Goal: Transaction & Acquisition: Purchase product/service

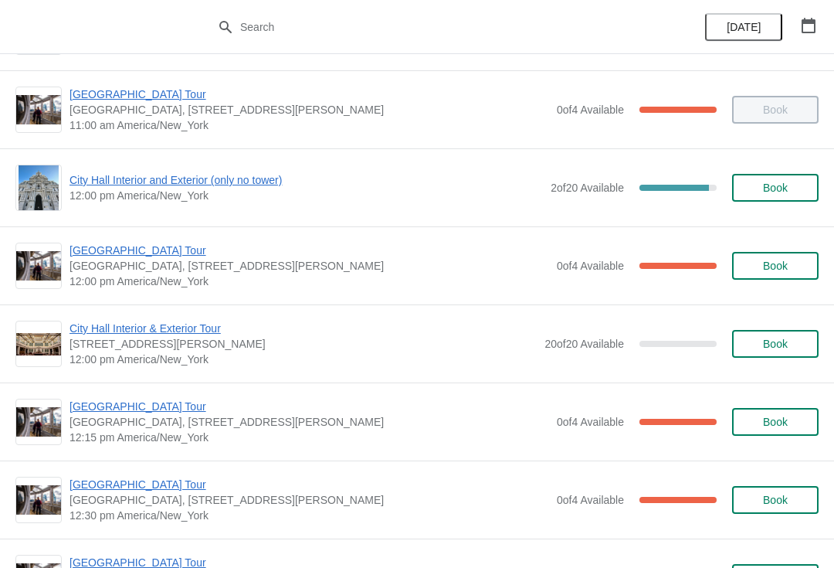
scroll to position [645, 0]
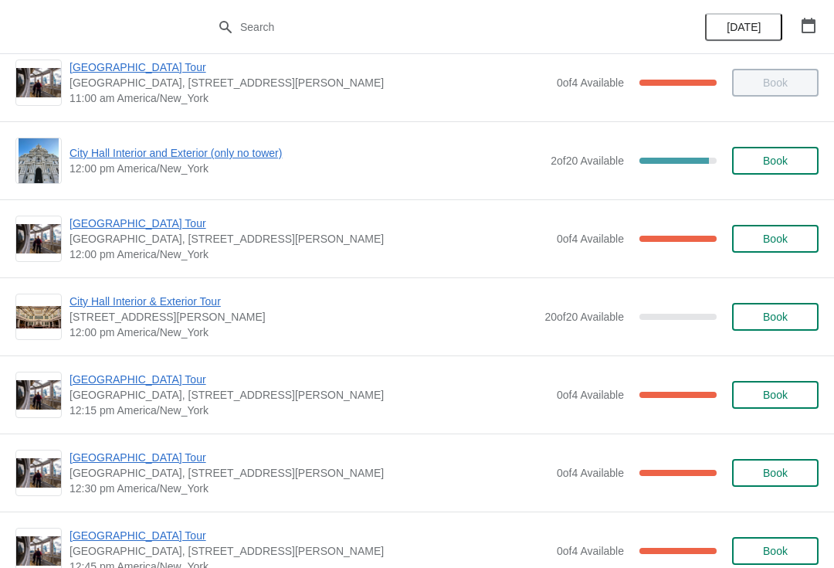
click at [93, 160] on span "City Hall Interior and Exterior (only no tower)" at bounding box center [305, 152] width 473 height 15
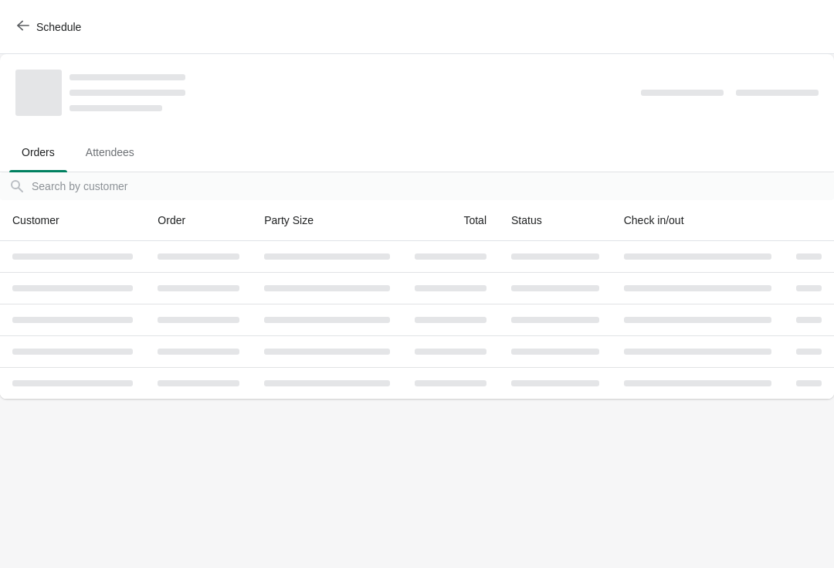
scroll to position [0, 0]
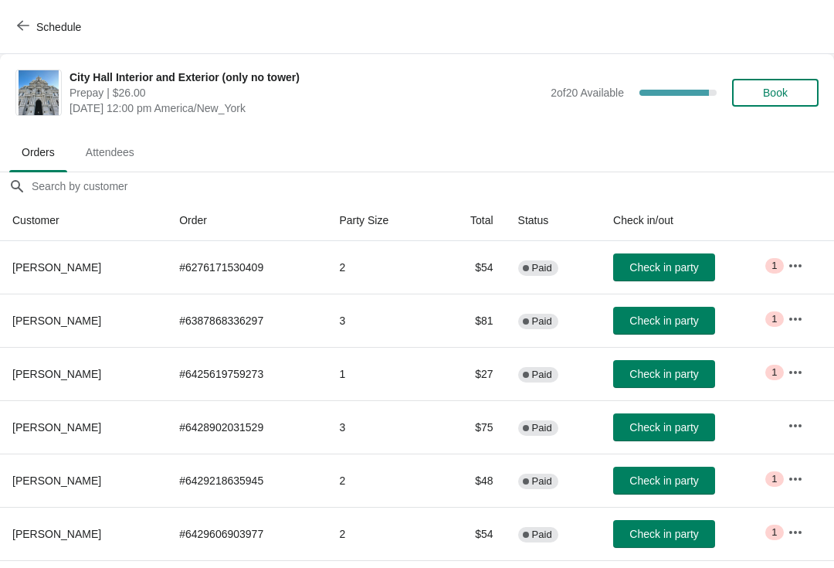
click at [764, 106] on button "Book" at bounding box center [775, 93] width 86 height 28
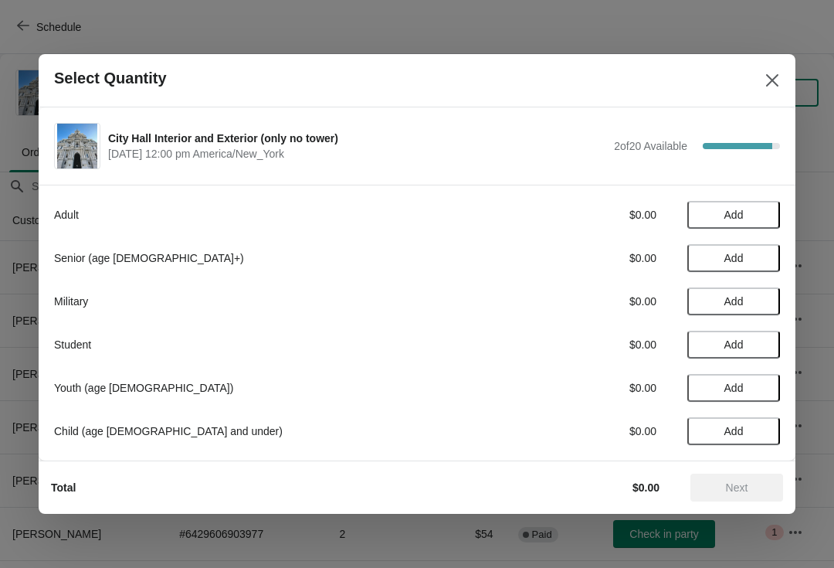
click at [738, 217] on span "Add" at bounding box center [733, 214] width 19 height 12
click at [747, 212] on div "1" at bounding box center [733, 215] width 93 height 16
click at [764, 202] on div "Adult $26.00 1" at bounding box center [417, 215] width 726 height 28
click at [762, 212] on icon at bounding box center [760, 215] width 16 height 16
click at [749, 484] on span "Next" at bounding box center [737, 487] width 68 height 12
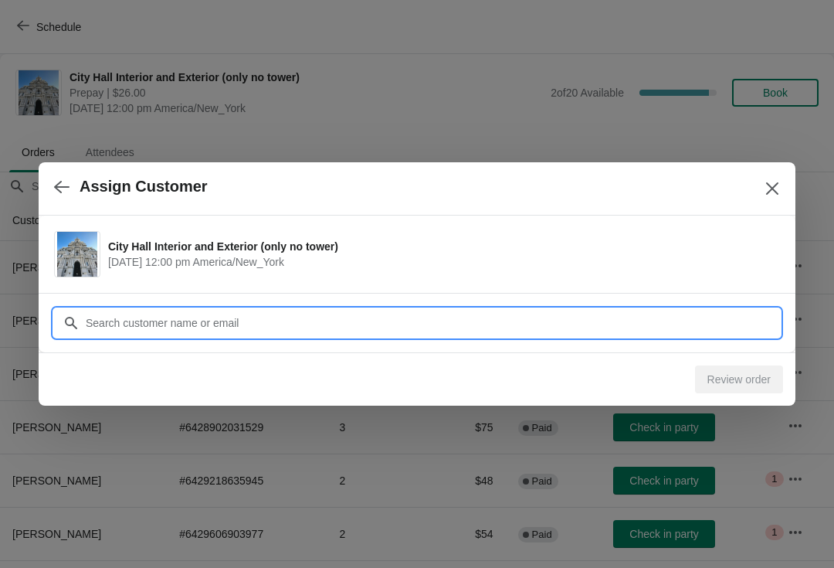
click at [127, 314] on input "Customer" at bounding box center [432, 323] width 695 height 28
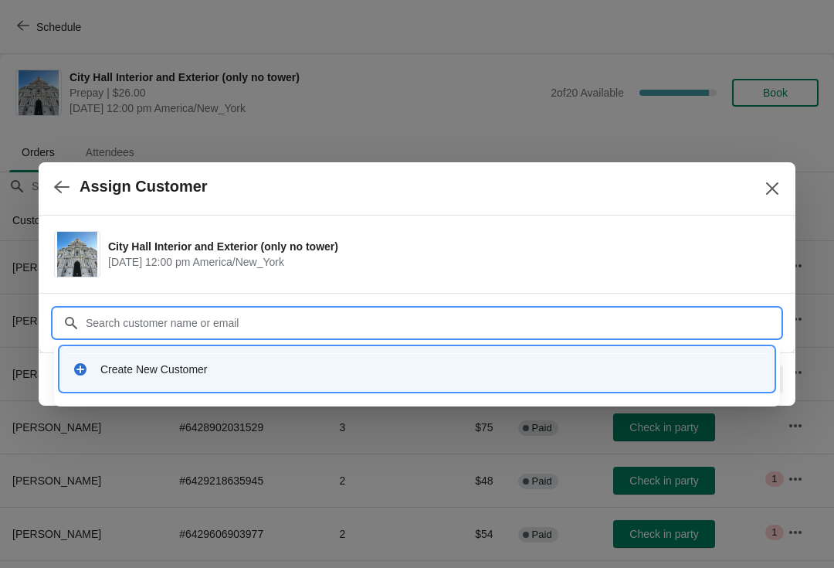
click at [141, 372] on div "Create New Customer" at bounding box center [430, 368] width 661 height 15
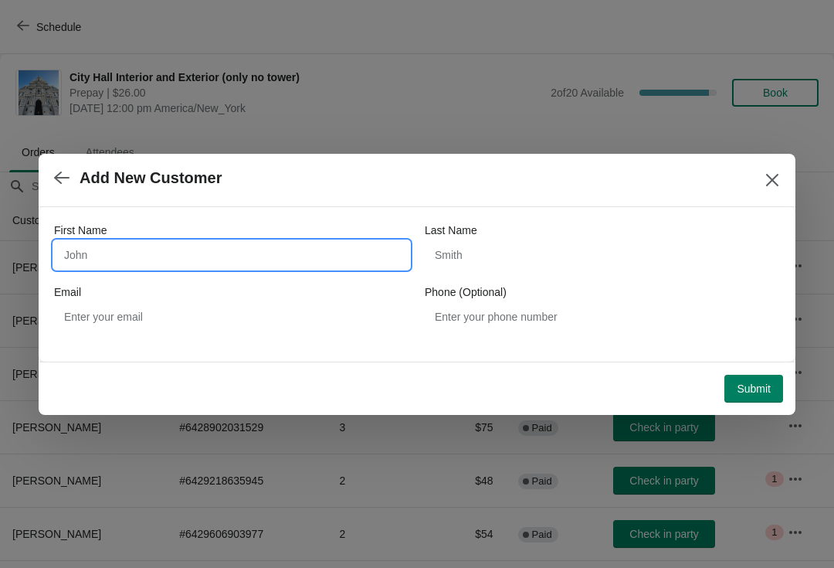
click at [123, 251] on input "First Name" at bounding box center [231, 255] width 355 height 28
type input "Henry"
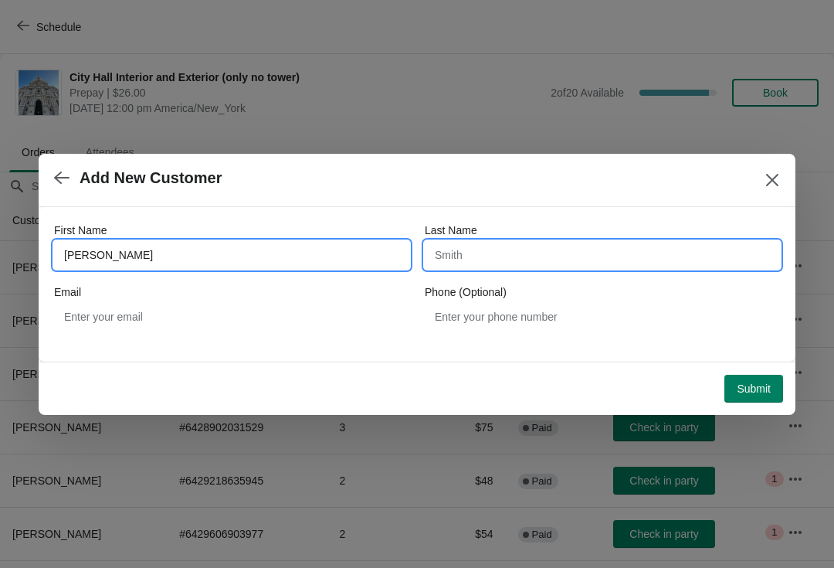
click at [480, 261] on input "Last Name" at bounding box center [602, 255] width 355 height 28
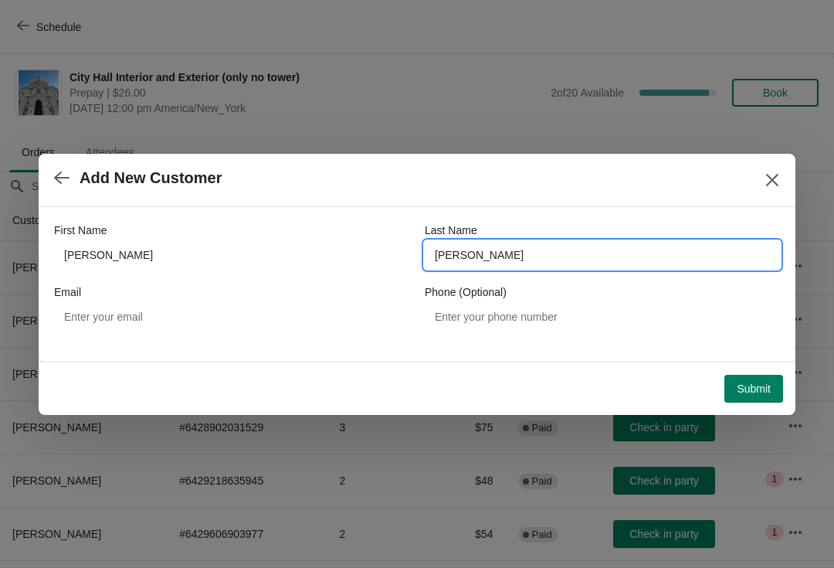
type input "tran"
click at [747, 398] on button "Submit" at bounding box center [753, 389] width 59 height 28
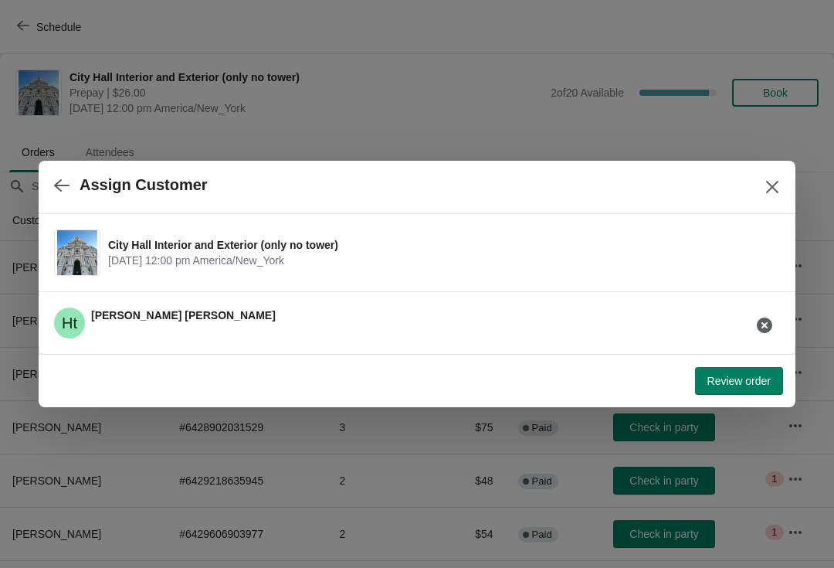
click at [729, 381] on span "Review order" at bounding box center [738, 381] width 63 height 12
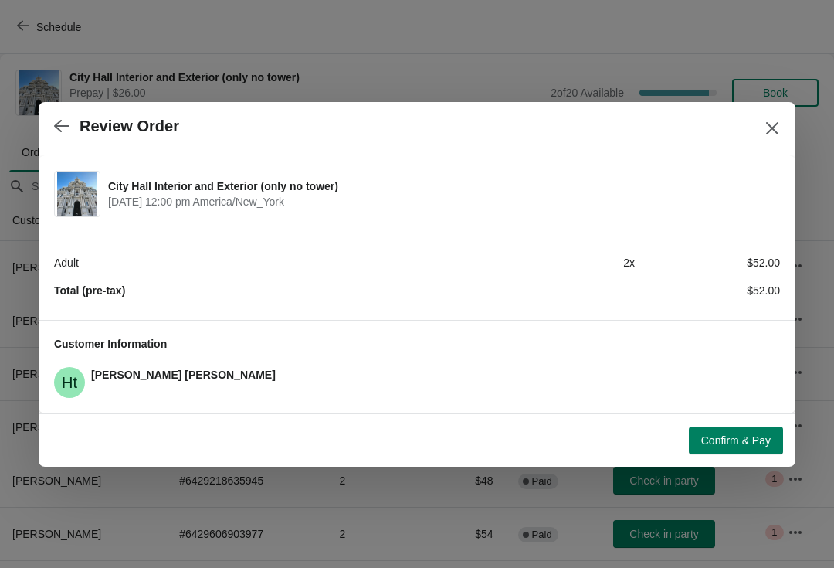
click at [741, 440] on span "Confirm & Pay" at bounding box center [735, 440] width 69 height 12
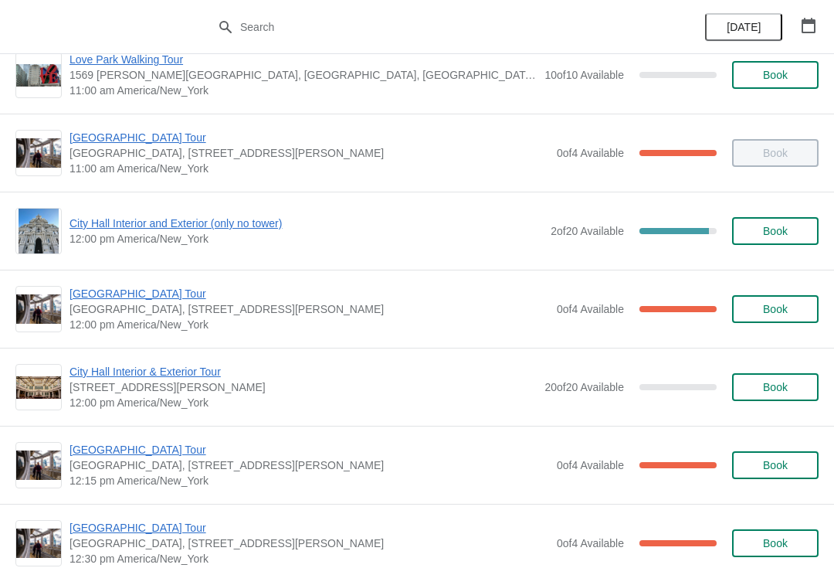
scroll to position [628, 0]
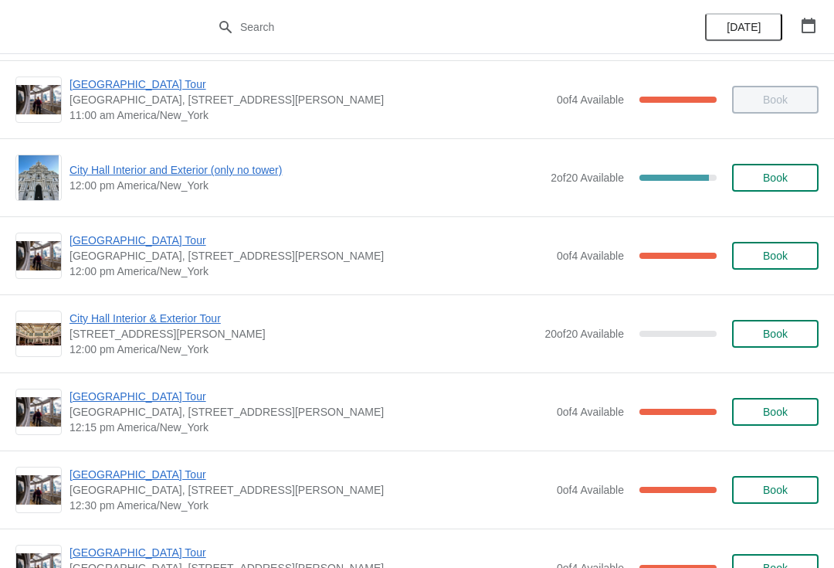
click at [95, 168] on span "City Hall Interior and Exterior (only no tower)" at bounding box center [305, 169] width 473 height 15
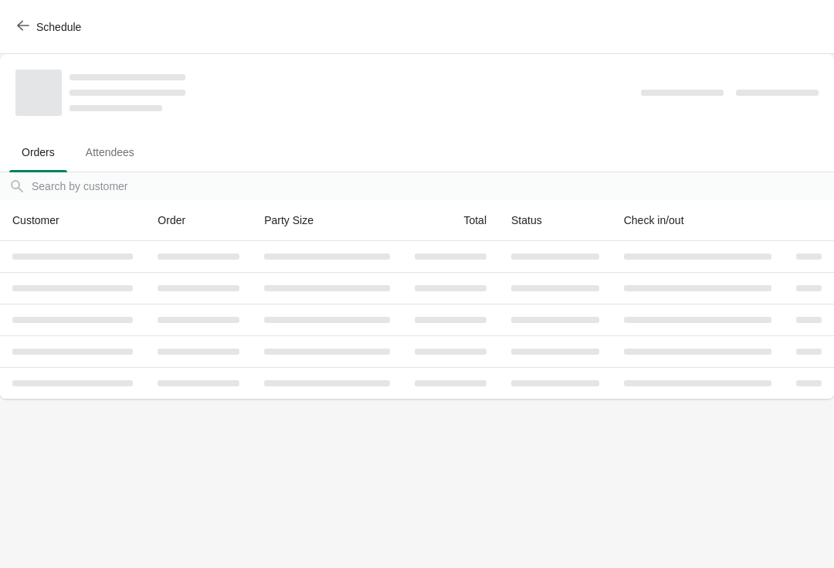
scroll to position [0, 0]
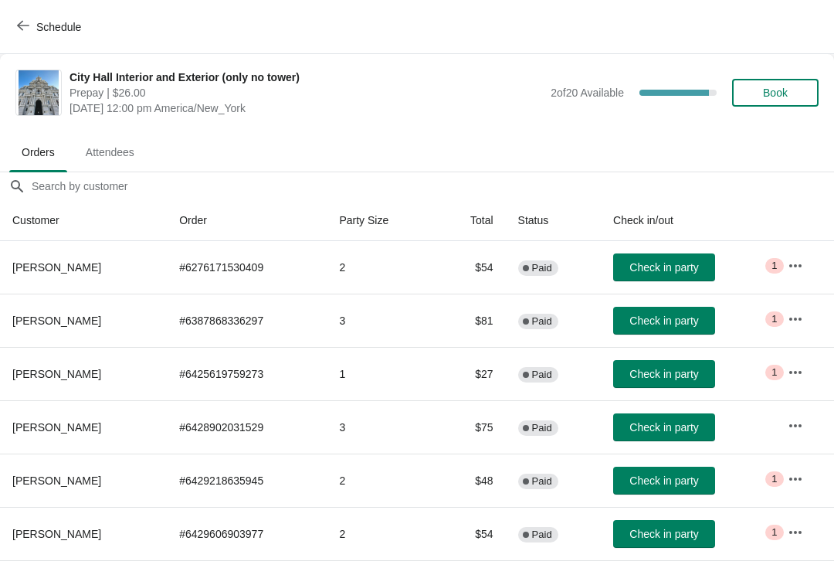
click at [786, 84] on button "Book" at bounding box center [775, 93] width 86 height 28
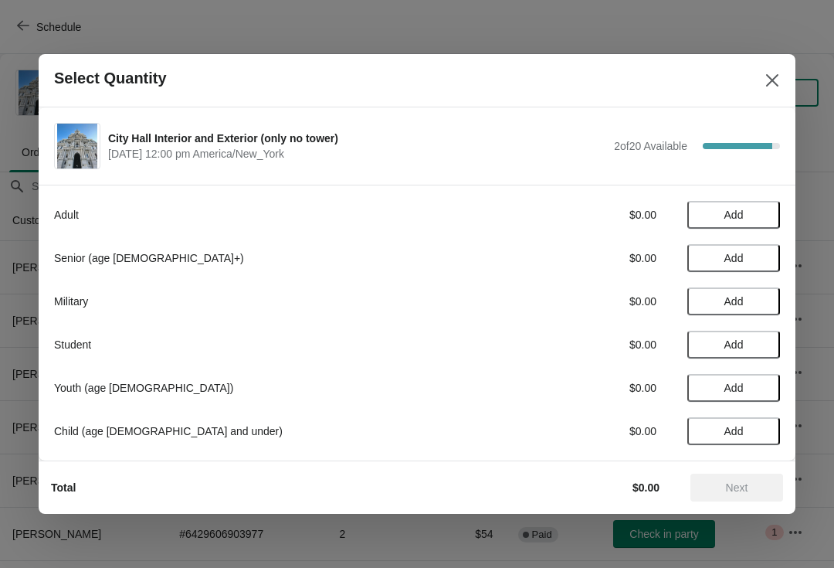
click at [727, 338] on span "Add" at bounding box center [733, 344] width 19 height 12
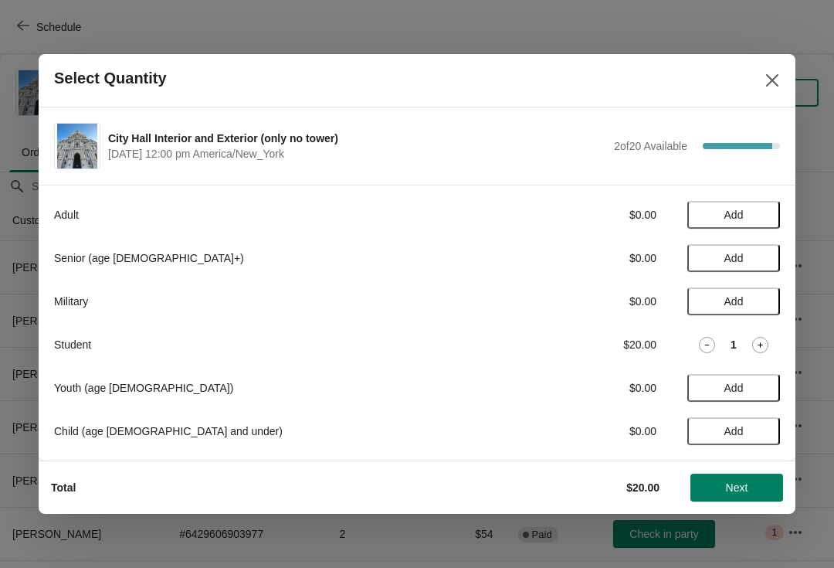
click at [760, 341] on icon at bounding box center [760, 345] width 16 height 16
click at [748, 477] on button "Next" at bounding box center [736, 487] width 93 height 28
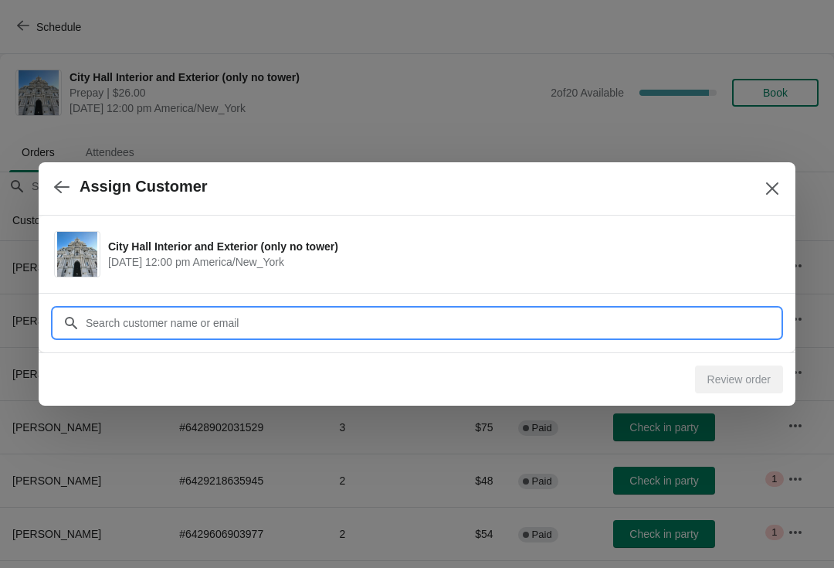
click at [100, 320] on input "Customer" at bounding box center [432, 323] width 695 height 28
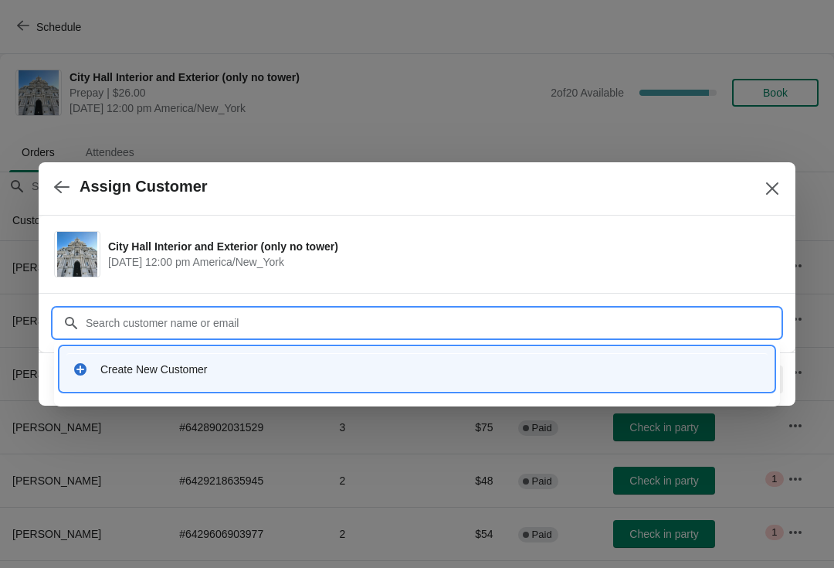
click at [136, 375] on div "Create New Customer" at bounding box center [430, 368] width 661 height 15
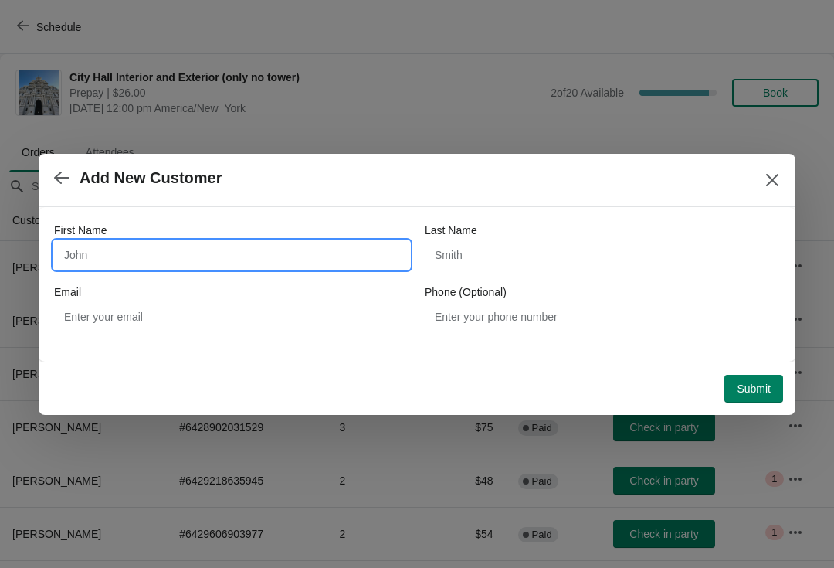
click at [97, 250] on input "First Name" at bounding box center [231, 255] width 355 height 28
type input "Henry"
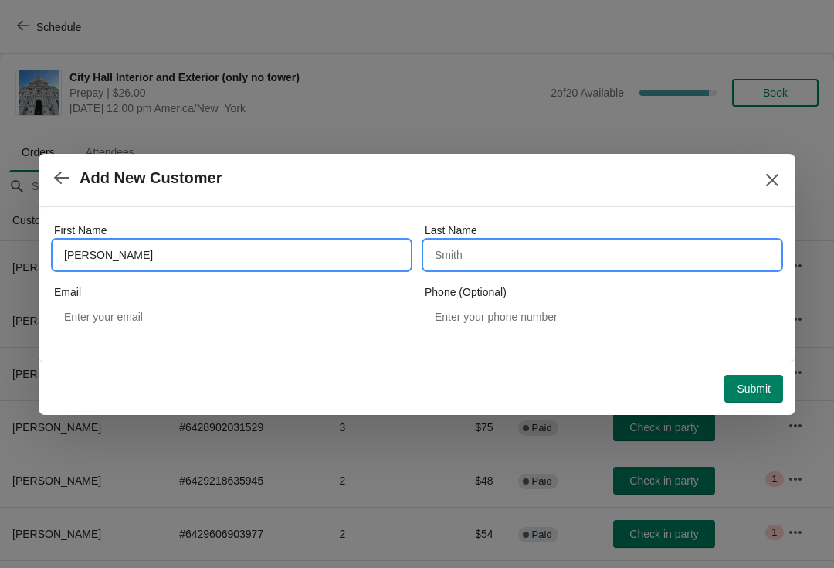
click at [473, 254] on input "Last Name" at bounding box center [602, 255] width 355 height 28
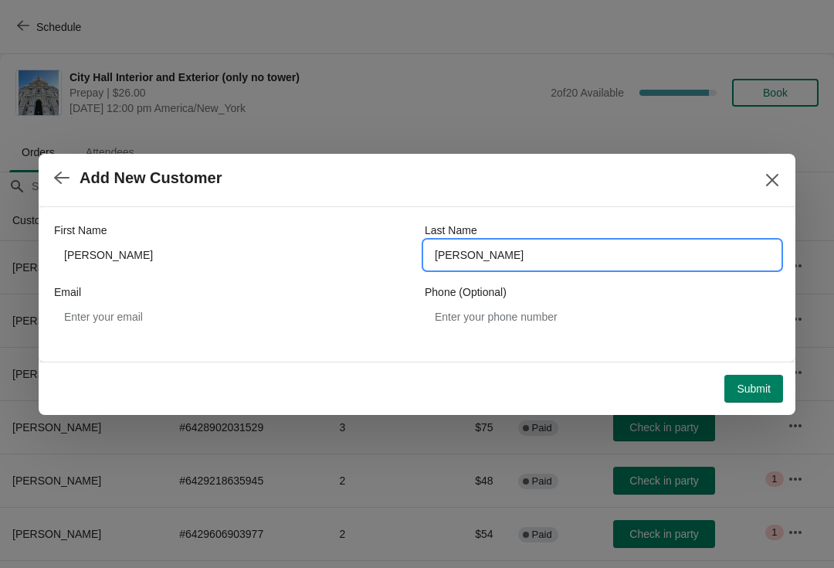
type input "tran"
click at [743, 389] on span "Submit" at bounding box center [754, 388] width 34 height 12
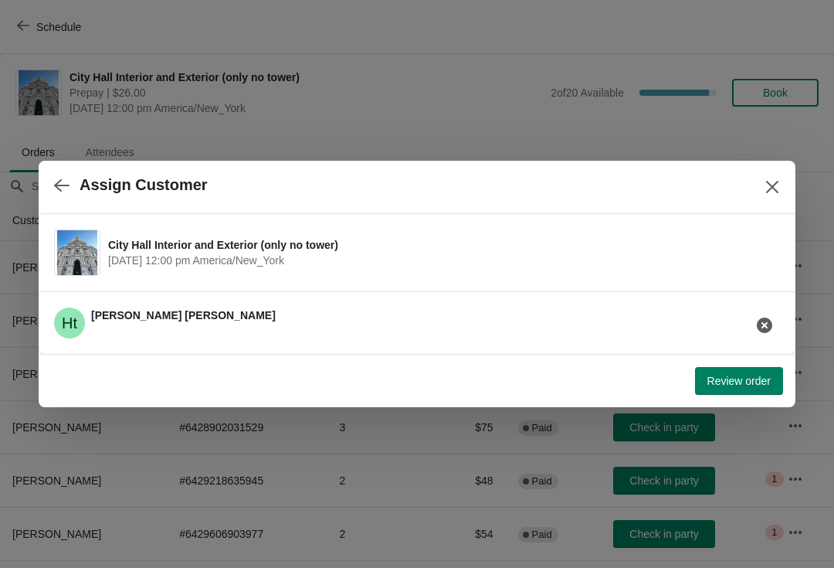
click at [749, 386] on span "Review order" at bounding box center [738, 381] width 63 height 12
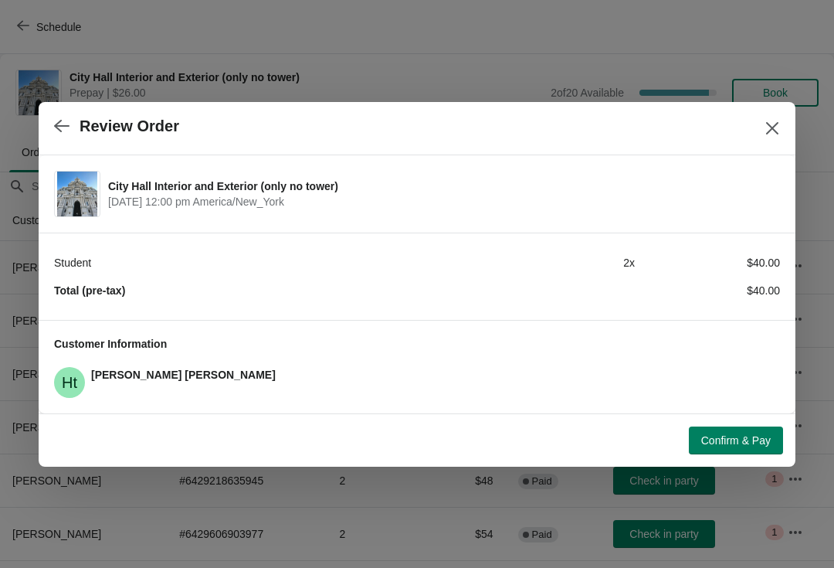
click at [731, 448] on button "Confirm & Pay" at bounding box center [736, 440] width 94 height 28
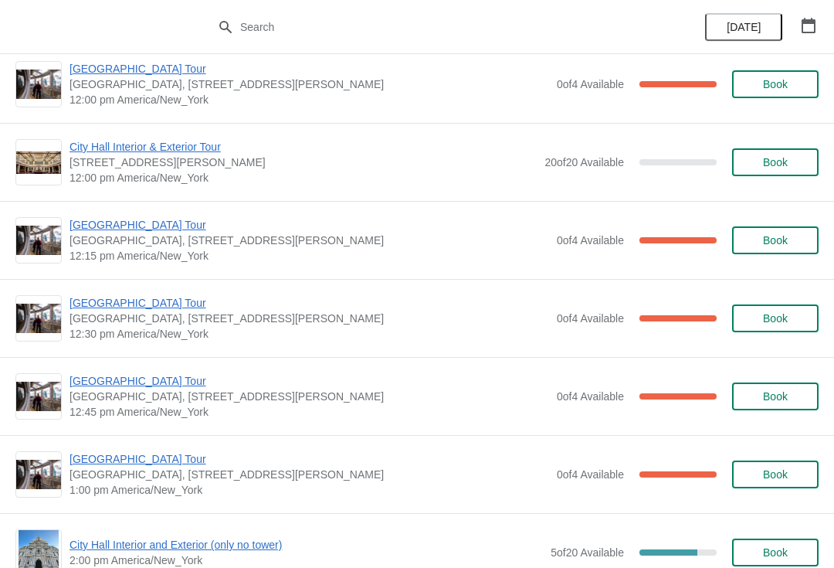
scroll to position [802, 0]
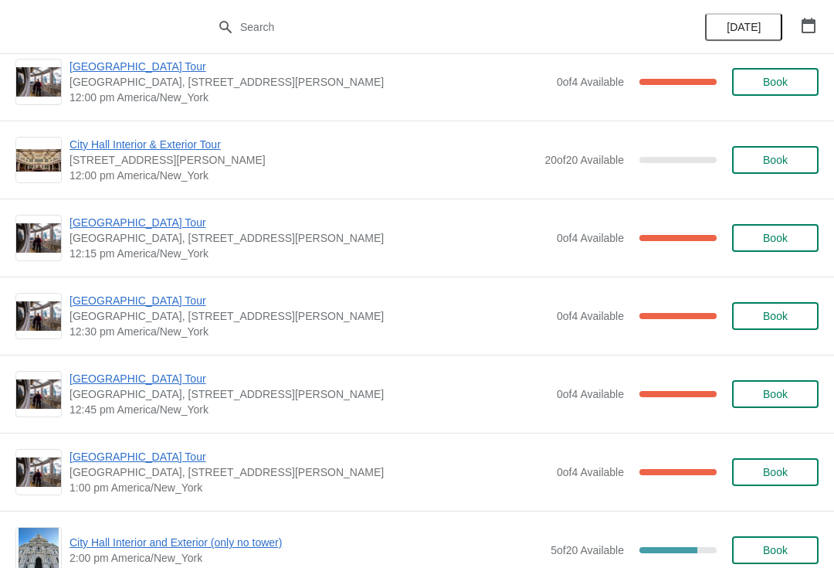
click at [95, 228] on span "[GEOGRAPHIC_DATA] Tour" at bounding box center [309, 222] width 480 height 15
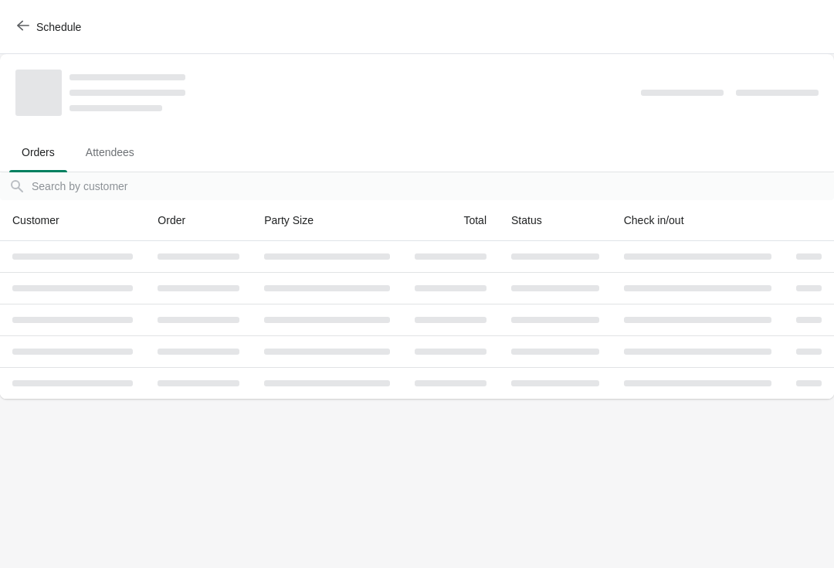
scroll to position [0, 0]
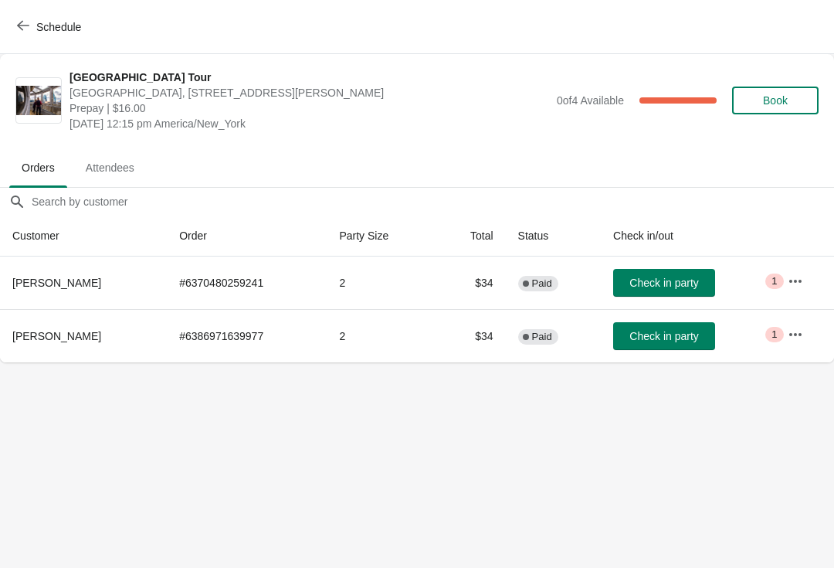
click at [675, 280] on span "Check in party" at bounding box center [663, 282] width 69 height 12
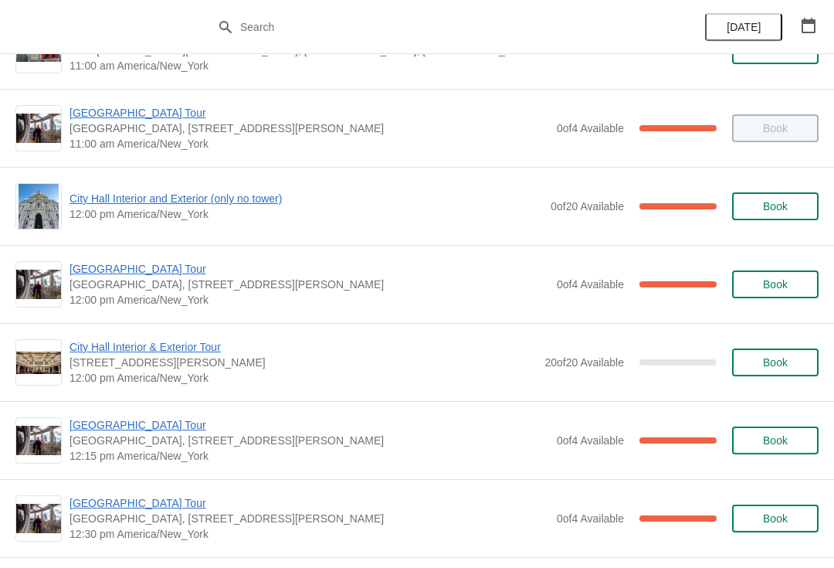
scroll to position [622, 0]
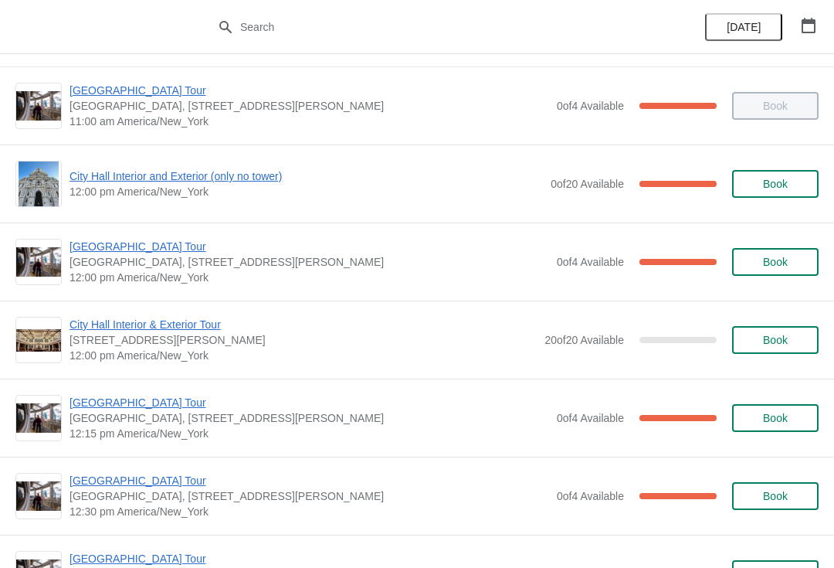
click at [110, 178] on span "City Hall Interior and Exterior (only no tower)" at bounding box center [305, 175] width 473 height 15
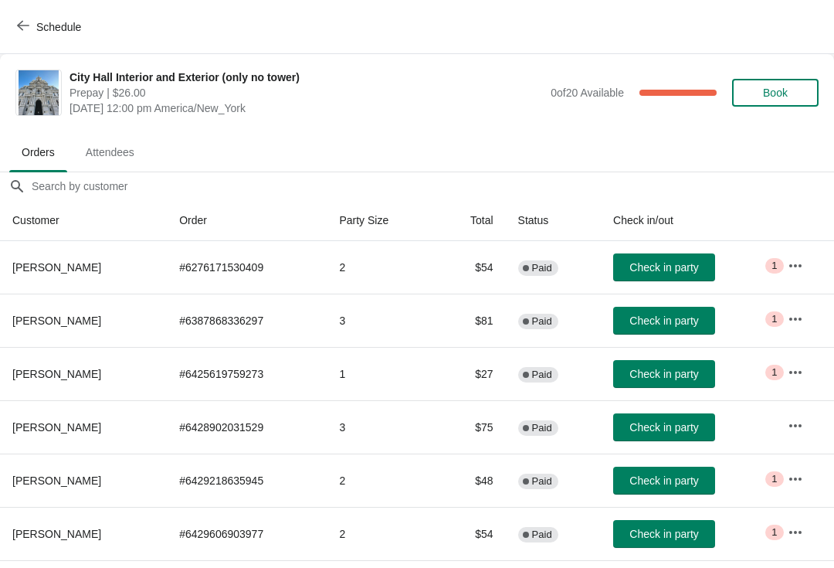
scroll to position [0, 0]
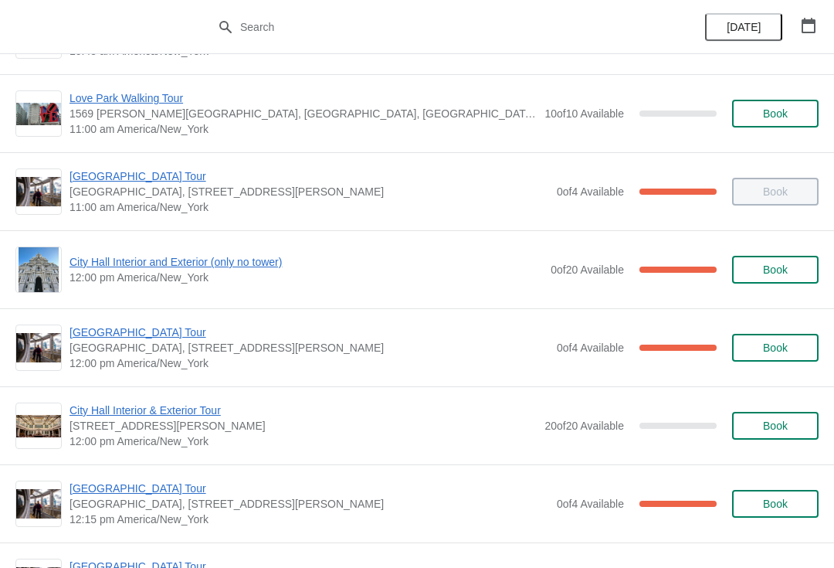
scroll to position [537, 0]
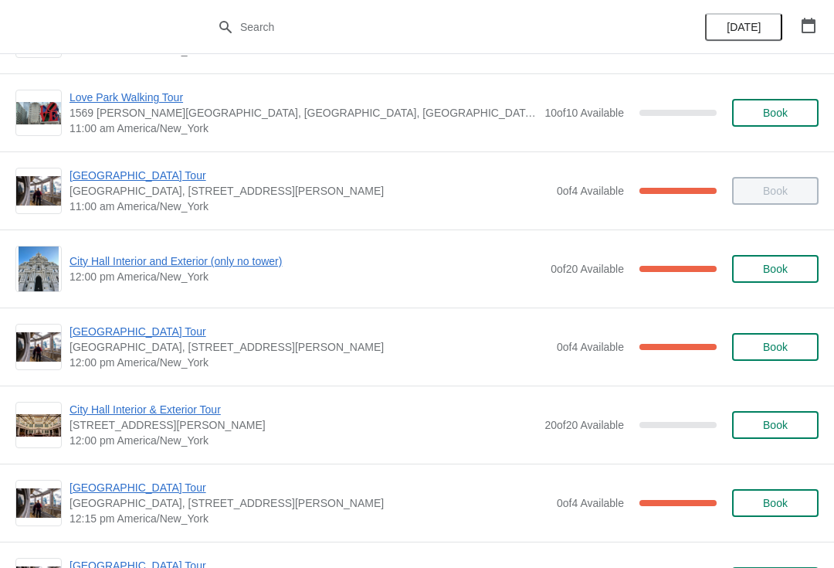
click at [98, 266] on span "City Hall Interior and Exterior (only no tower)" at bounding box center [305, 260] width 473 height 15
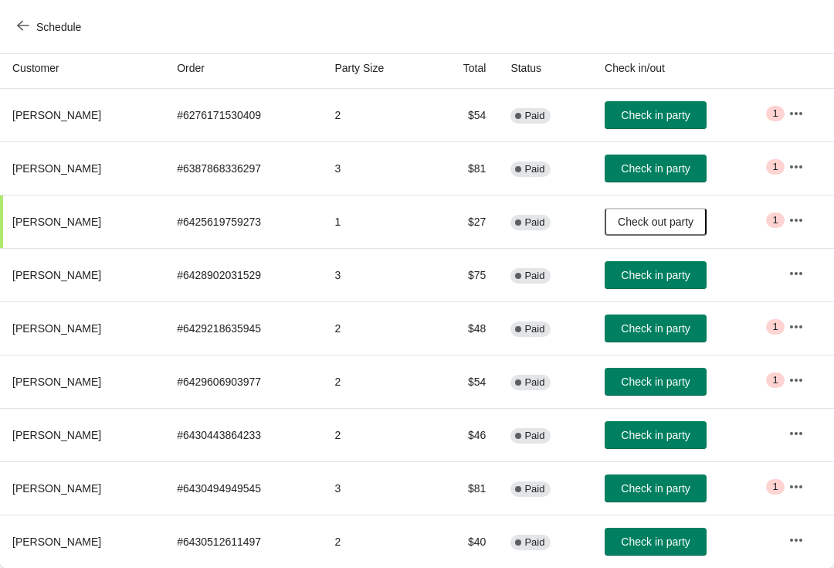
scroll to position [152, 0]
click at [668, 482] on span "Check in party" at bounding box center [655, 488] width 69 height 12
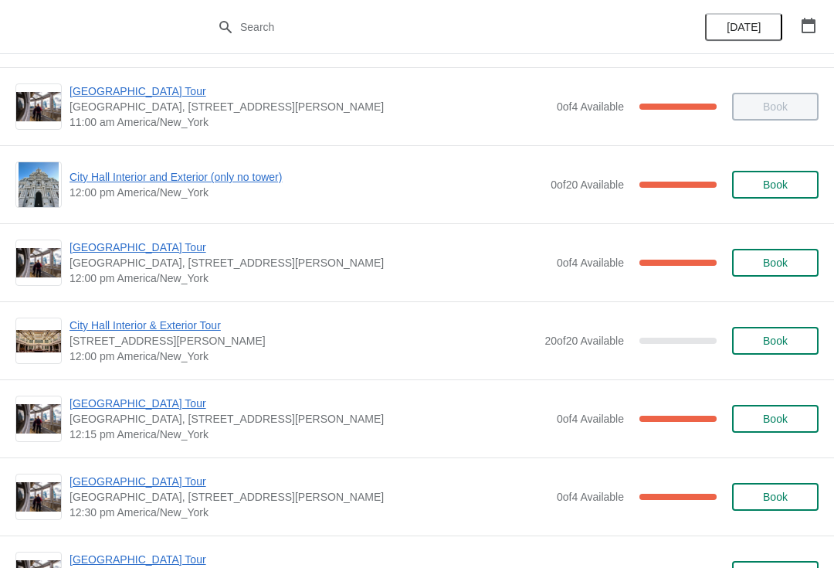
scroll to position [622, 0]
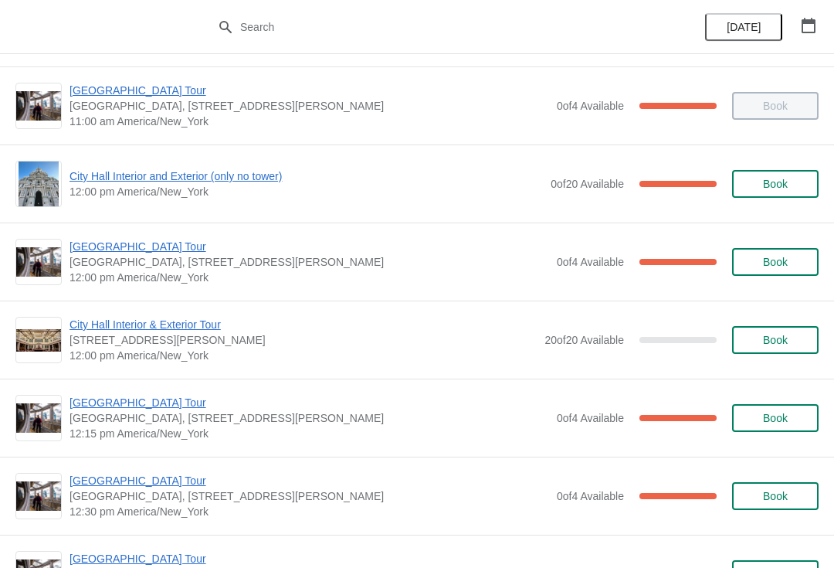
click at [249, 176] on span "City Hall Interior and Exterior (only no tower)" at bounding box center [305, 175] width 473 height 15
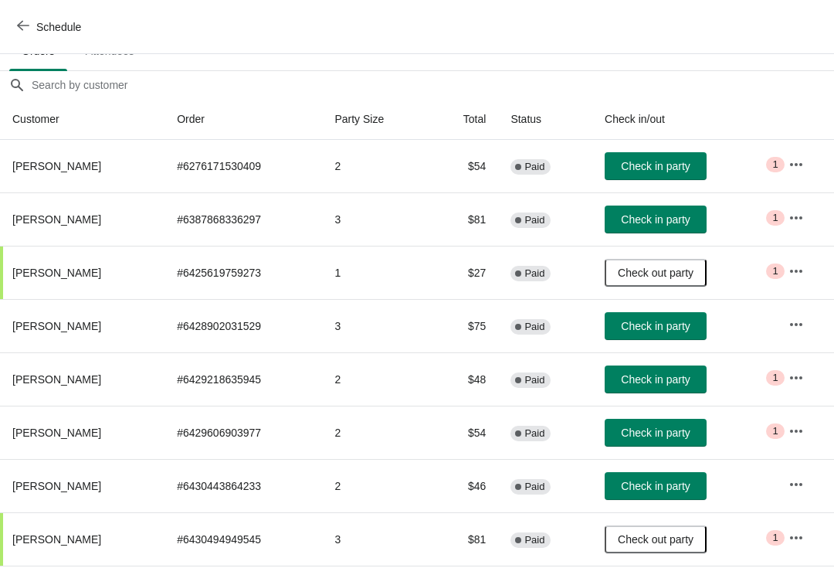
scroll to position [100, 0]
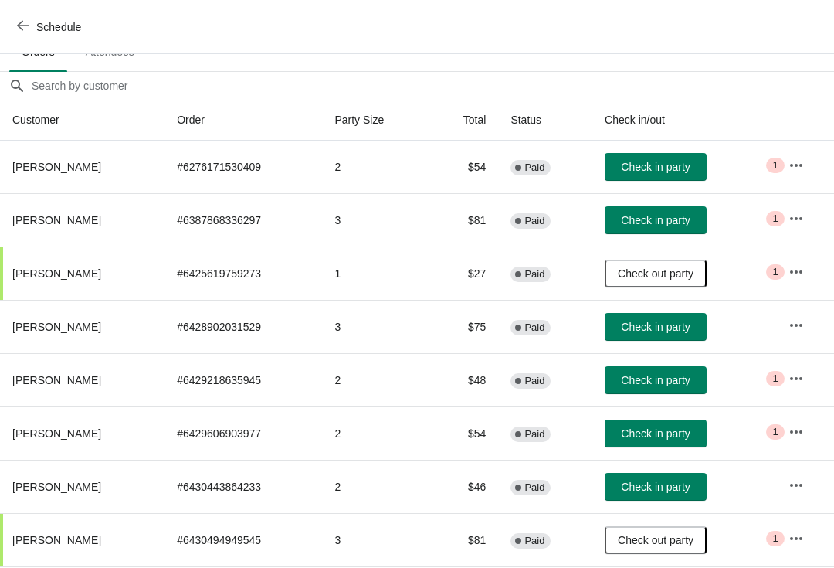
click at [650, 331] on span "Check in party" at bounding box center [655, 326] width 69 height 12
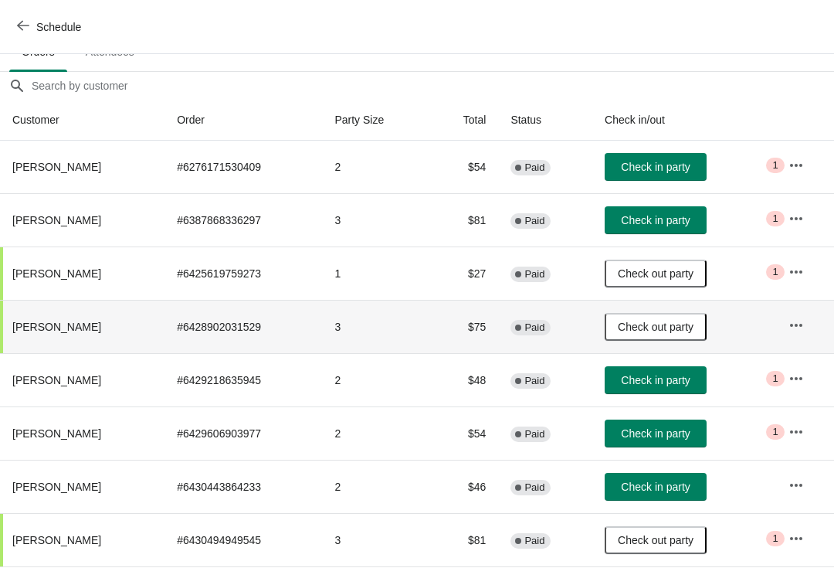
click at [674, 219] on span "Check in party" at bounding box center [655, 220] width 69 height 12
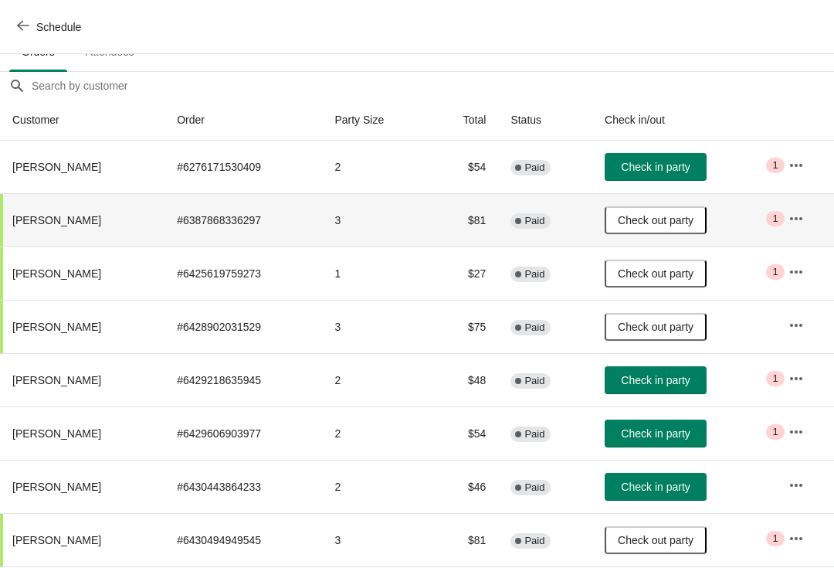
click at [664, 495] on button "Check in party" at bounding box center [656, 487] width 102 height 28
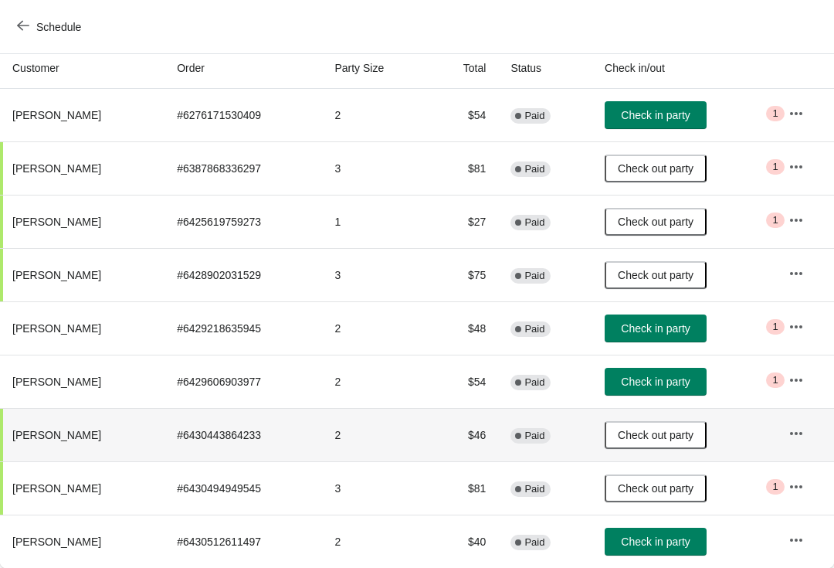
scroll to position [152, 0]
click at [656, 381] on span "Check in party" at bounding box center [655, 381] width 69 height 12
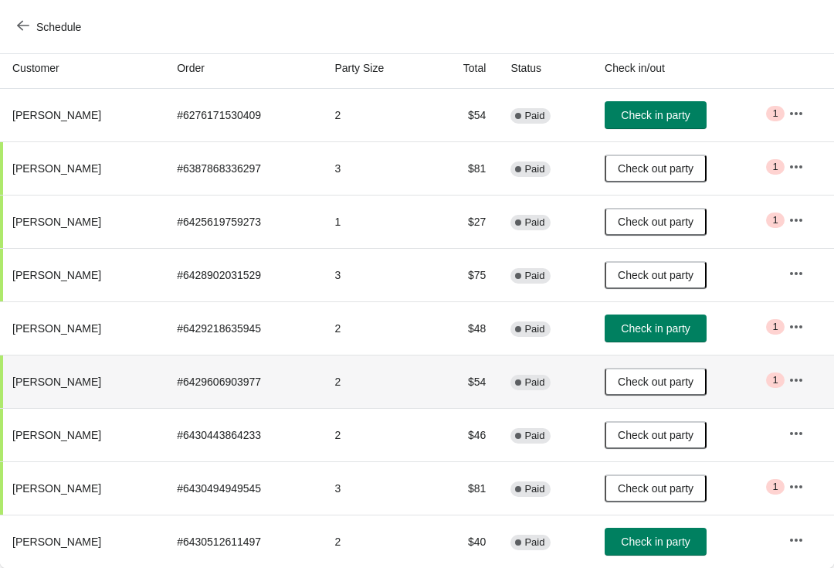
click at [37, 22] on span "Schedule" at bounding box center [58, 27] width 45 height 12
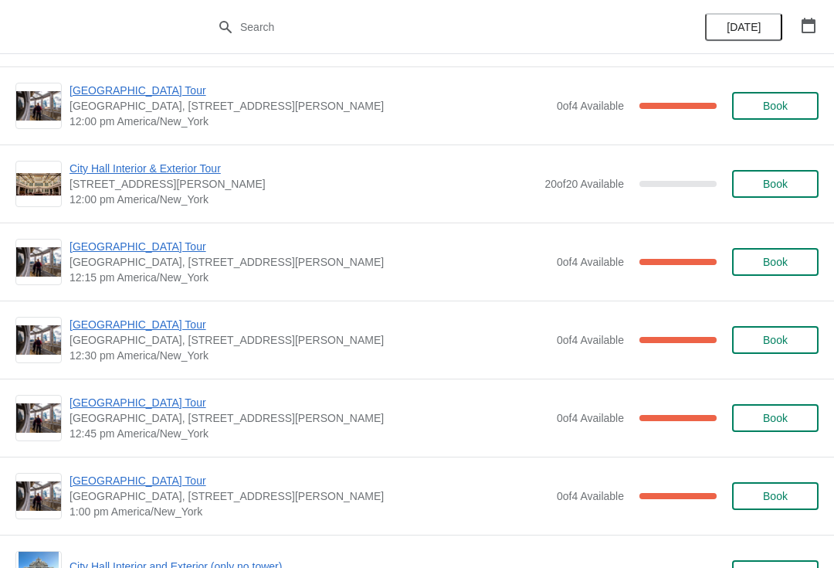
scroll to position [797, 0]
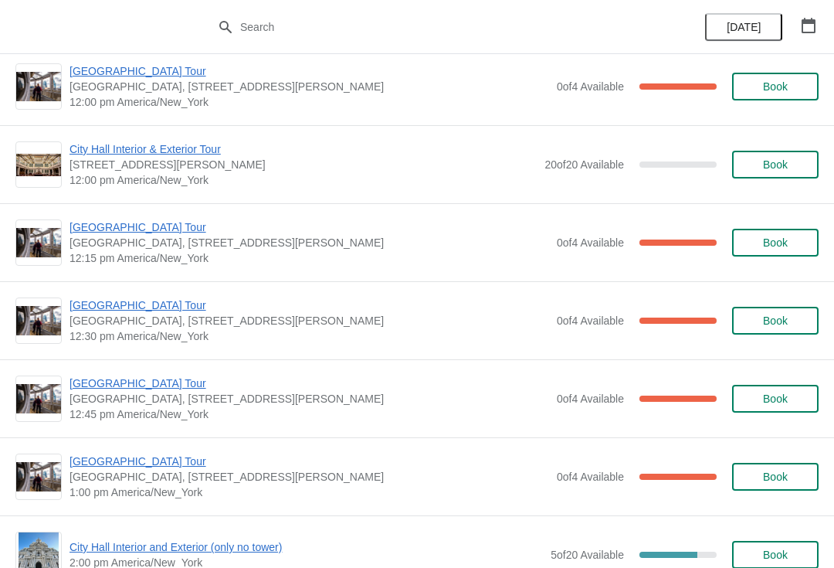
click at [138, 228] on span "[GEOGRAPHIC_DATA] Tour" at bounding box center [309, 226] width 480 height 15
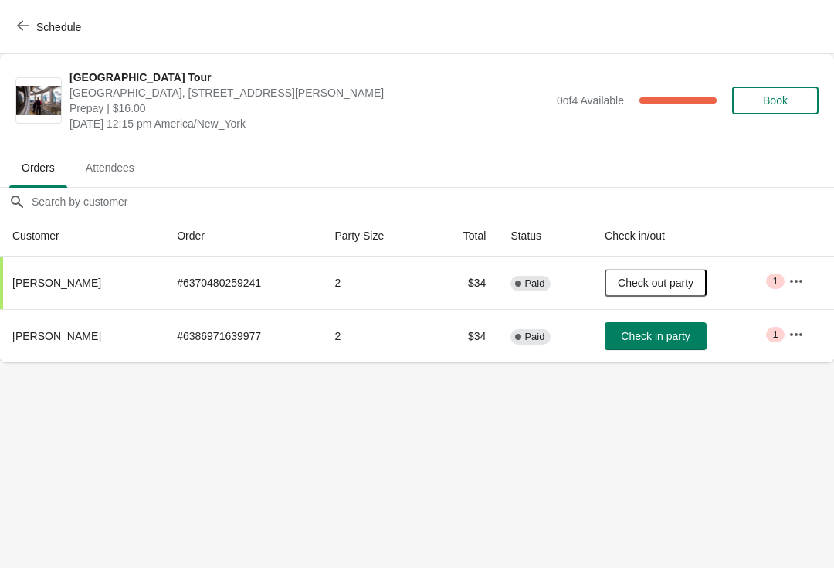
click at [678, 335] on span "Check in party" at bounding box center [655, 336] width 69 height 12
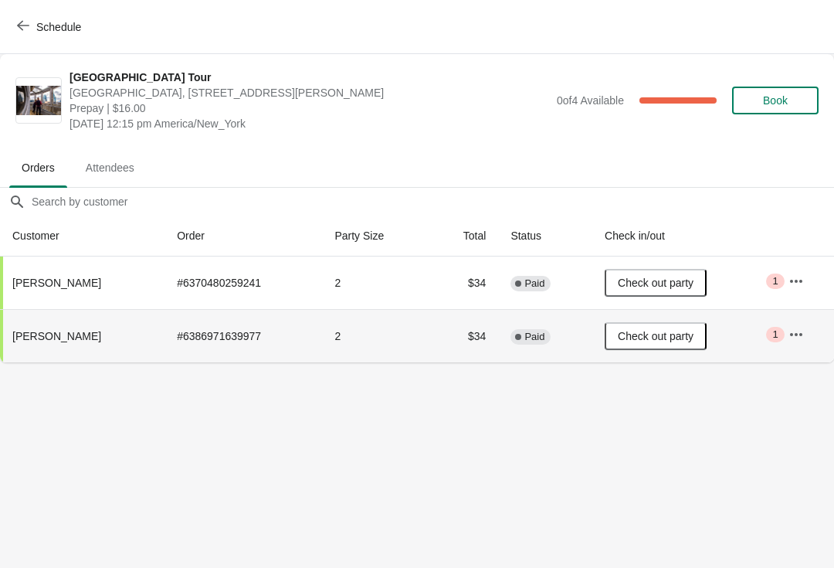
click at [33, 9] on div "Schedule" at bounding box center [417, 27] width 834 height 54
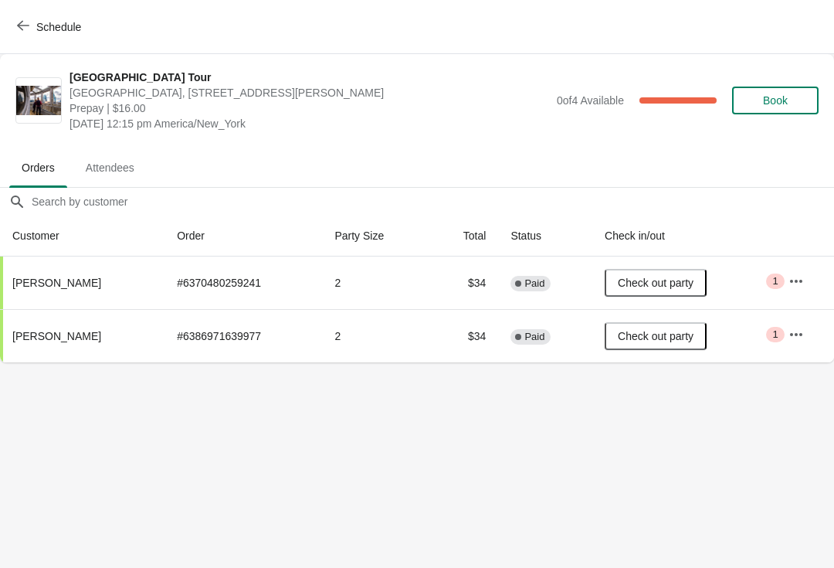
click at [27, 19] on button "Schedule" at bounding box center [51, 27] width 86 height 28
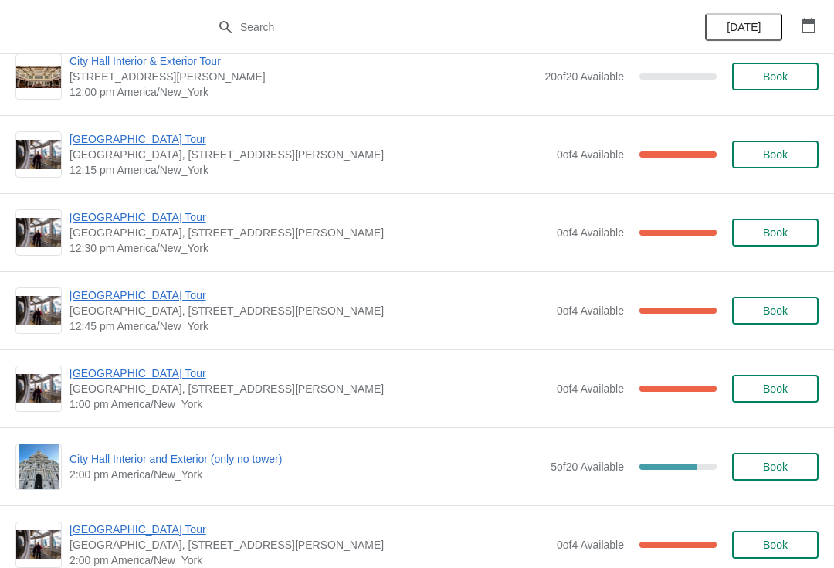
scroll to position [884, 0]
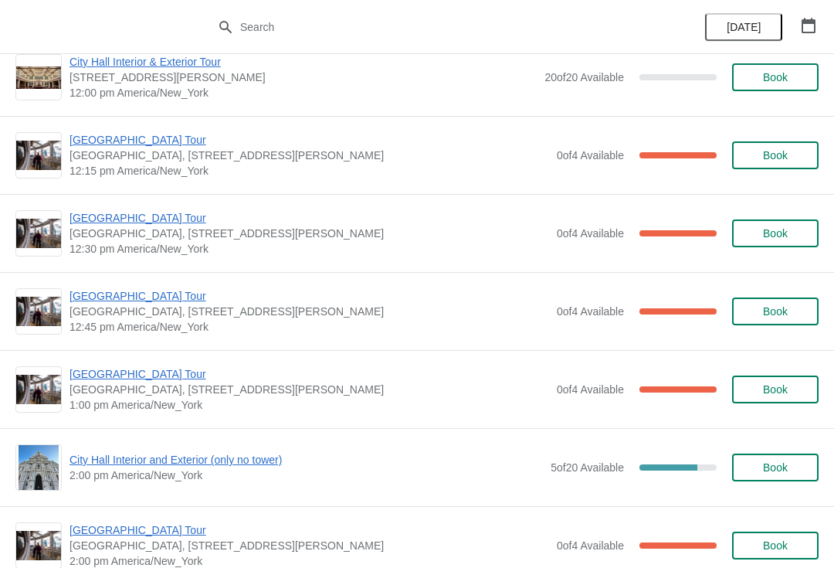
click at [131, 220] on span "[GEOGRAPHIC_DATA] Tour" at bounding box center [309, 217] width 480 height 15
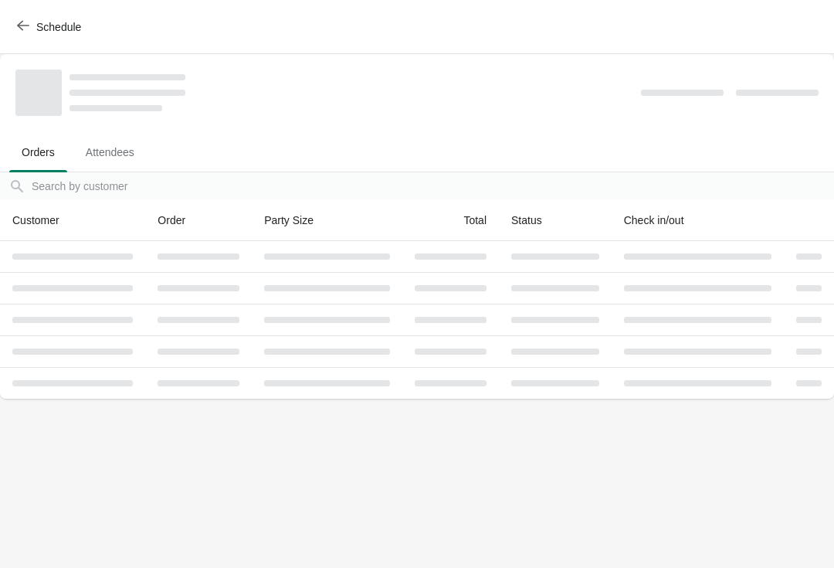
scroll to position [0, 0]
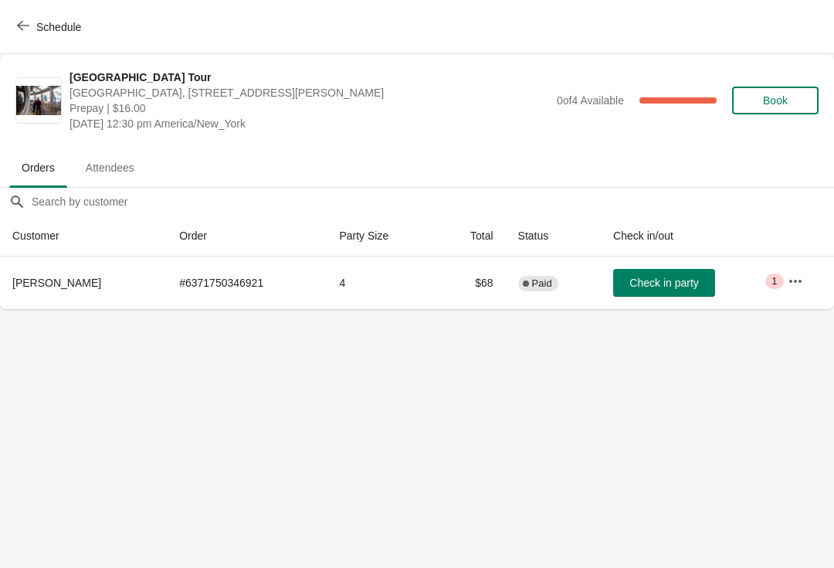
click at [713, 286] on button "Check in party" at bounding box center [664, 283] width 102 height 28
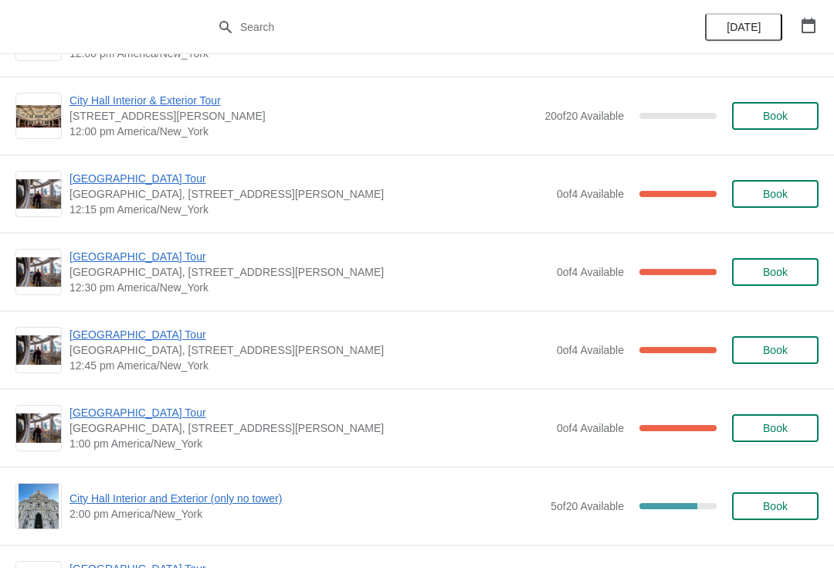
scroll to position [849, 0]
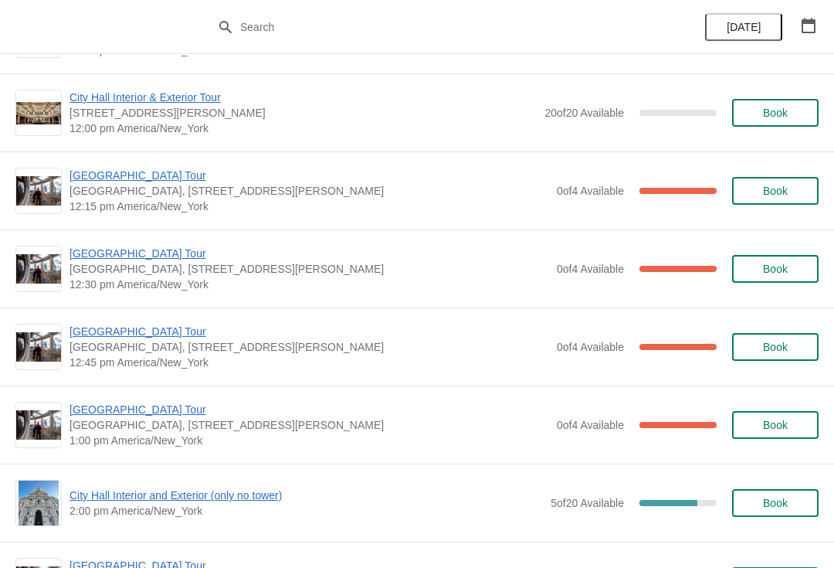
click at [112, 252] on span "[GEOGRAPHIC_DATA] Tour" at bounding box center [309, 253] width 480 height 15
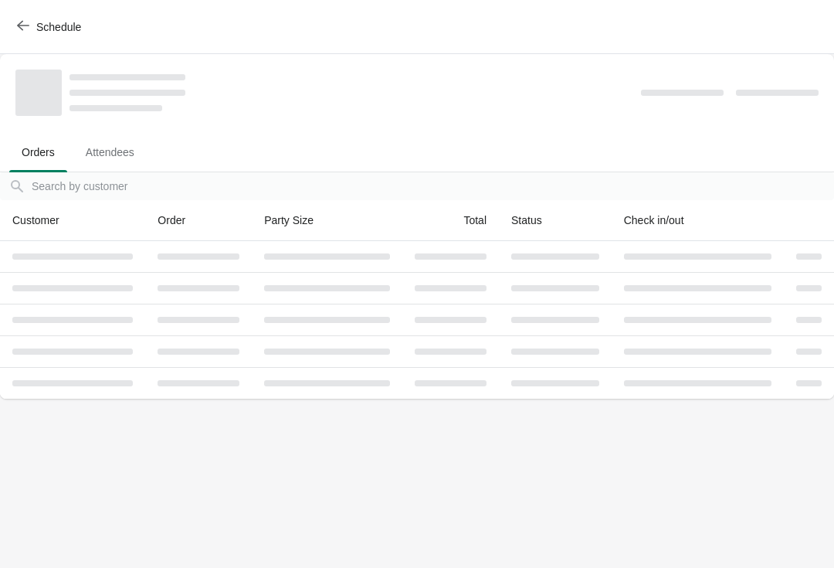
scroll to position [0, 0]
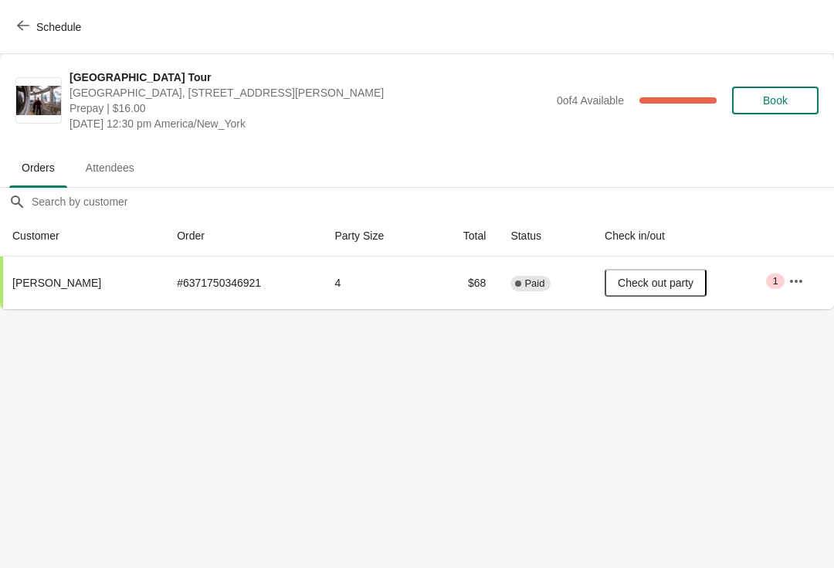
click at [28, 26] on icon "button" at bounding box center [23, 25] width 12 height 12
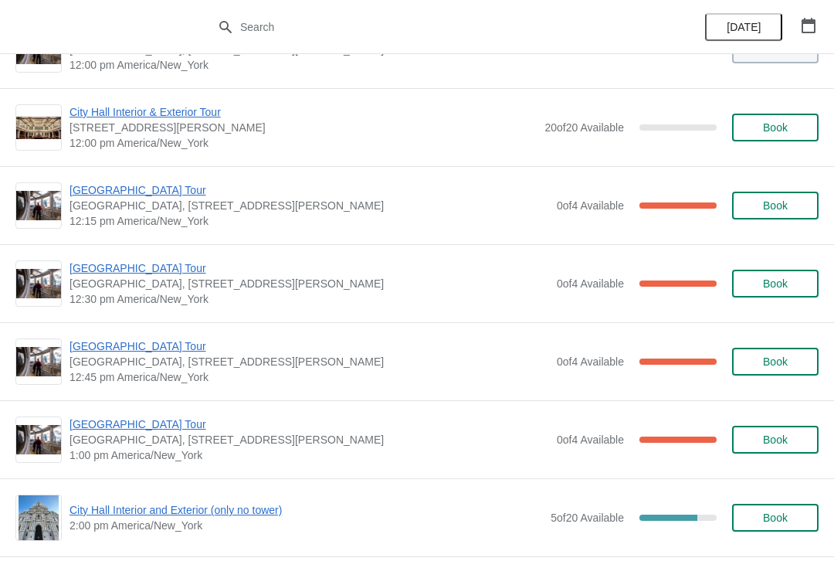
scroll to position [856, 0]
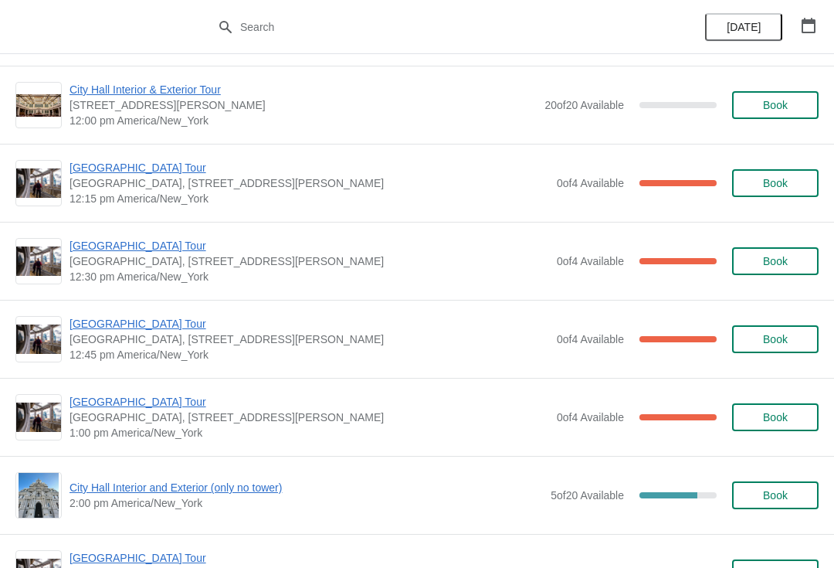
click at [124, 330] on span "[GEOGRAPHIC_DATA] Tour" at bounding box center [309, 323] width 480 height 15
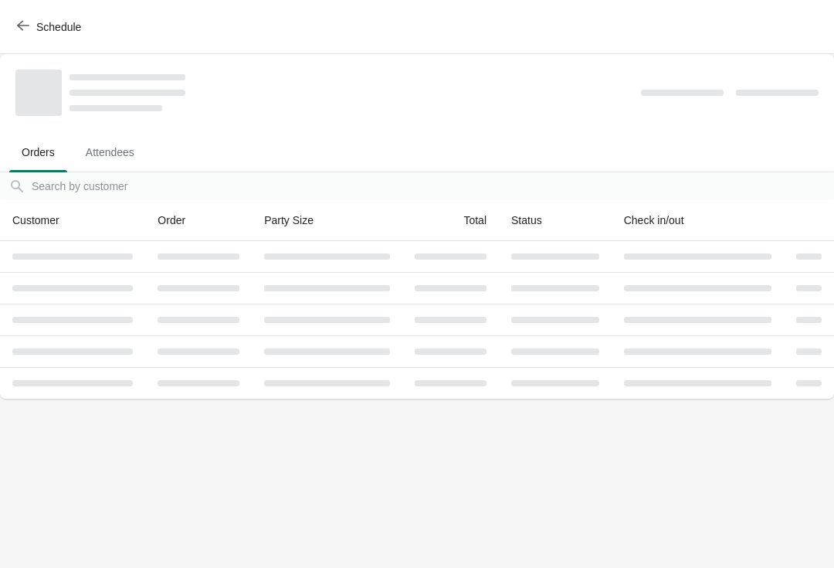
scroll to position [0, 0]
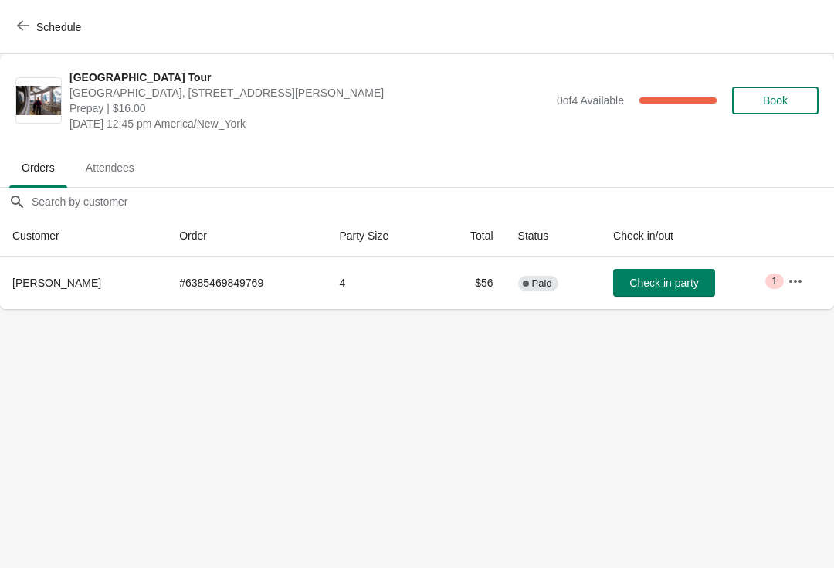
click at [30, 30] on span "Schedule" at bounding box center [50, 26] width 61 height 15
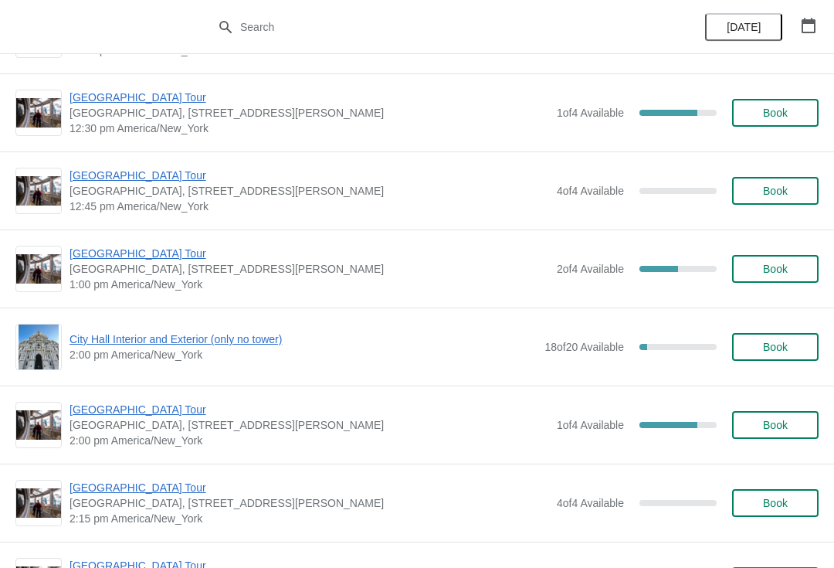
scroll to position [4396, 0]
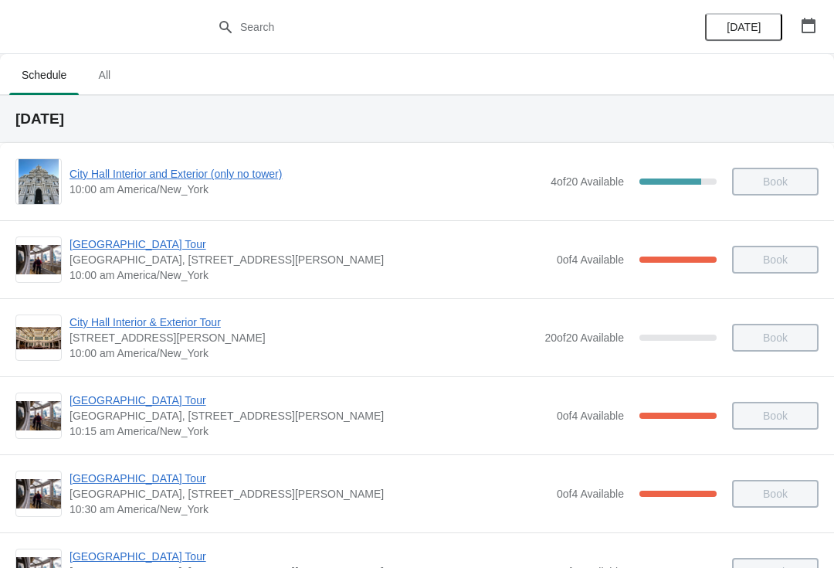
click at [0, 561] on div "[GEOGRAPHIC_DATA] [GEOGRAPHIC_DATA], [STREET_ADDRESS][PERSON_NAME] 10:45 am Ame…" at bounding box center [417, 571] width 834 height 78
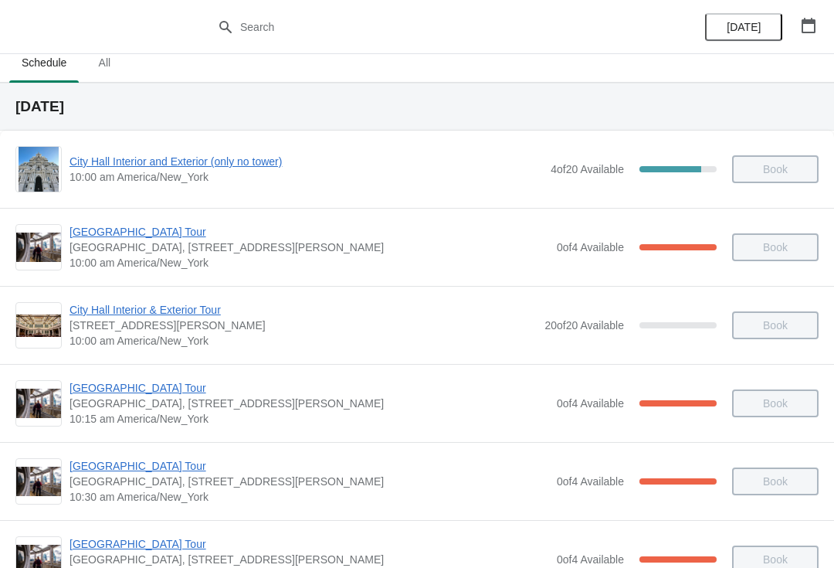
scroll to position [10, 0]
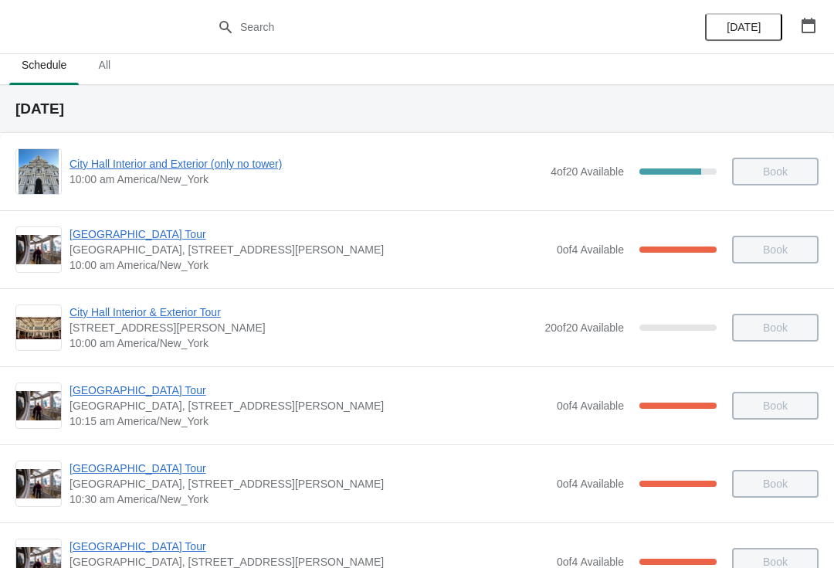
click at [36, 535] on div "City Hall Tower Tour City Hall Visitor Center, 1400 John F Kennedy Boulevard Su…" at bounding box center [417, 561] width 834 height 78
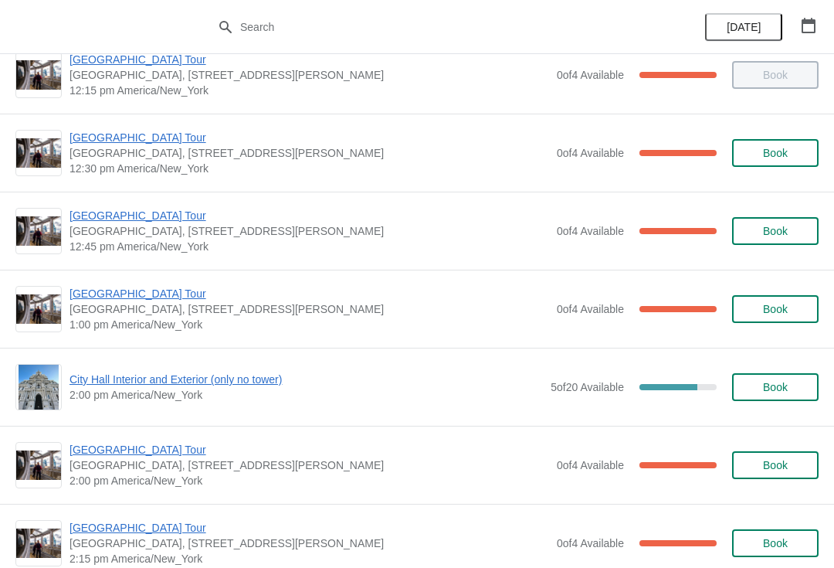
scroll to position [946, 0]
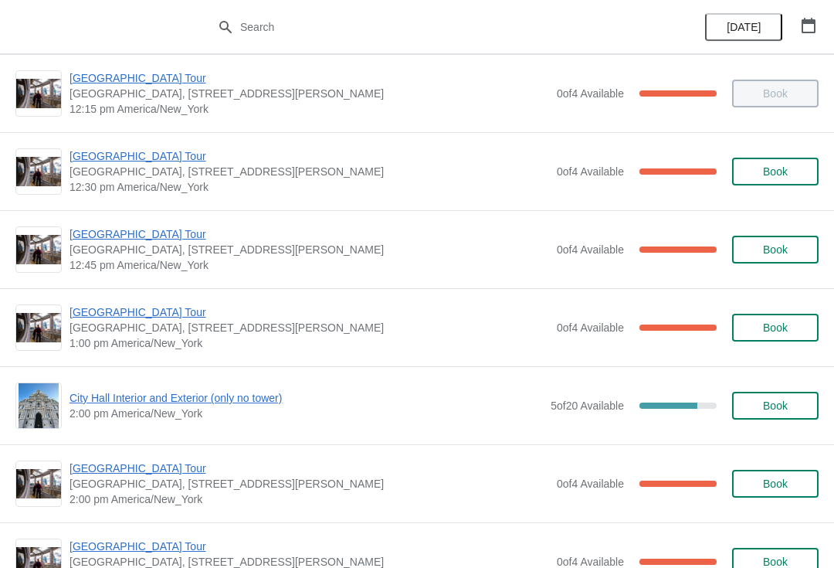
click at [112, 159] on span "[GEOGRAPHIC_DATA] Tour" at bounding box center [309, 155] width 480 height 15
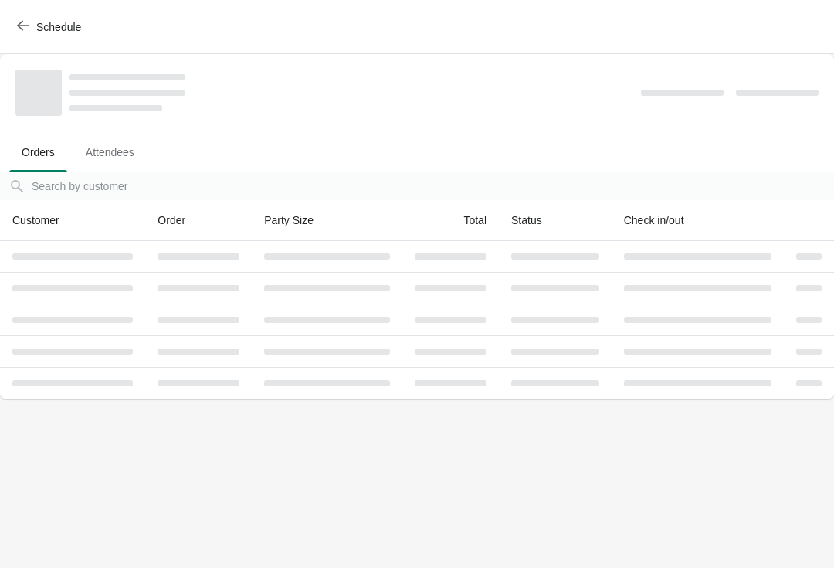
scroll to position [0, 0]
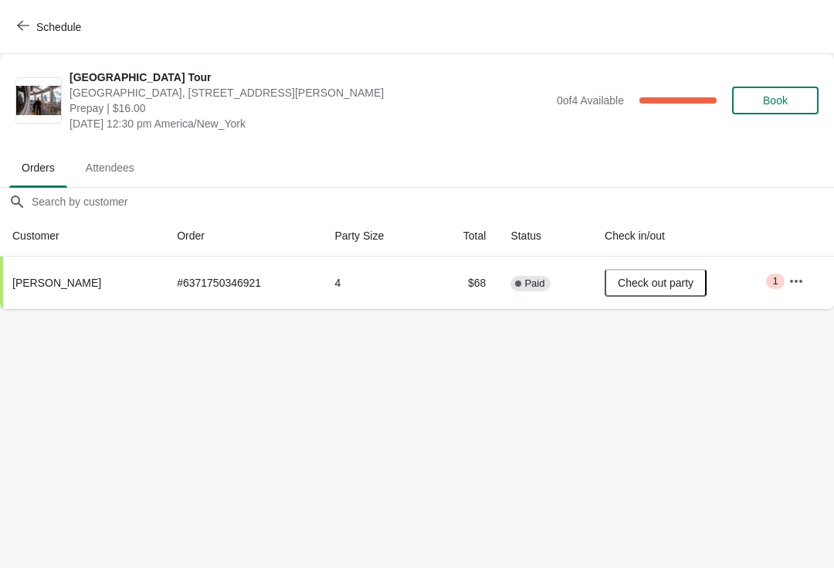
click at [32, 19] on button "Schedule" at bounding box center [51, 27] width 86 height 28
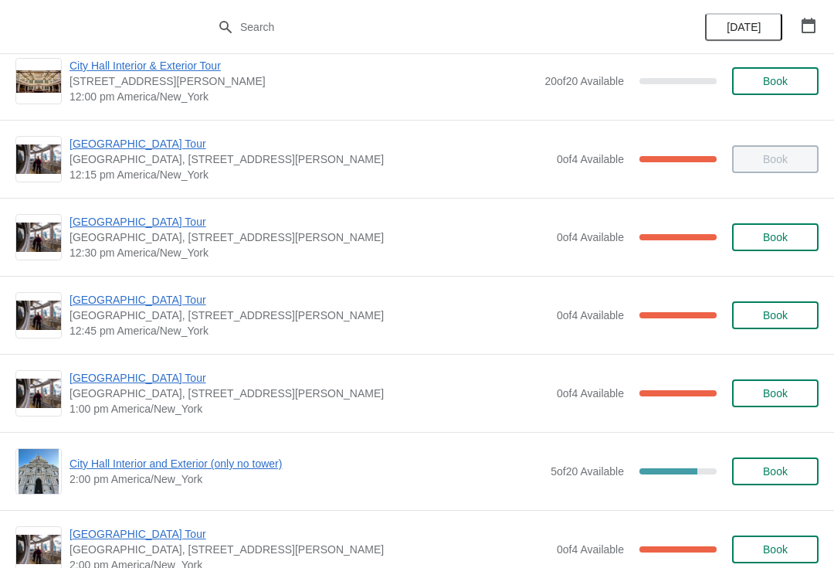
scroll to position [898, 0]
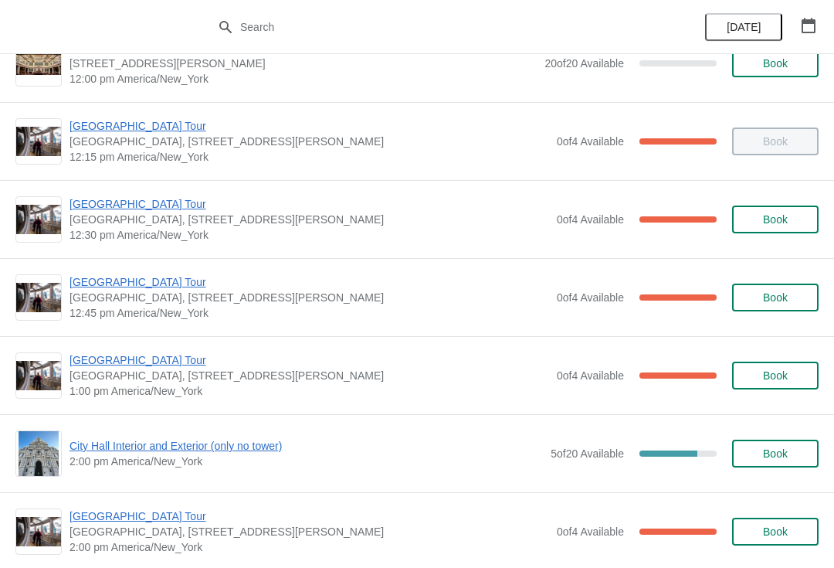
click at [107, 283] on span "[GEOGRAPHIC_DATA] Tour" at bounding box center [309, 281] width 480 height 15
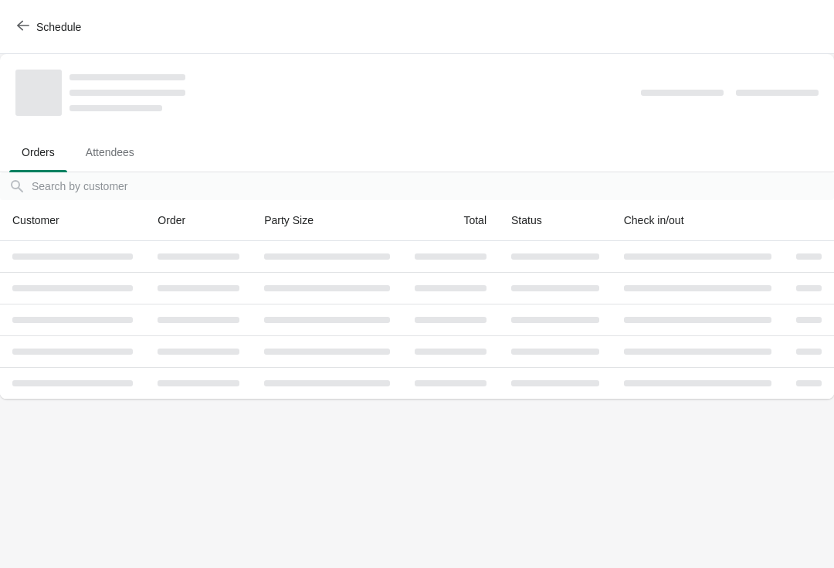
scroll to position [0, 0]
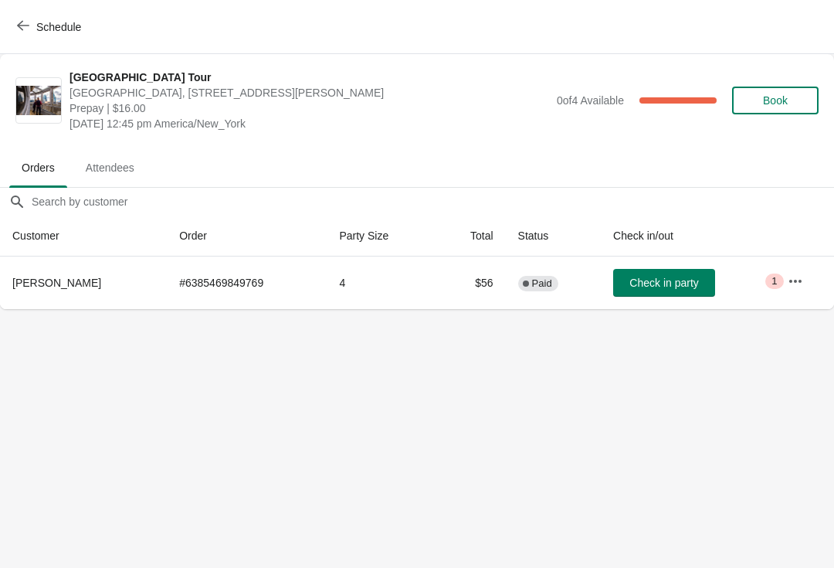
click at [30, 26] on span "Schedule" at bounding box center [50, 26] width 61 height 15
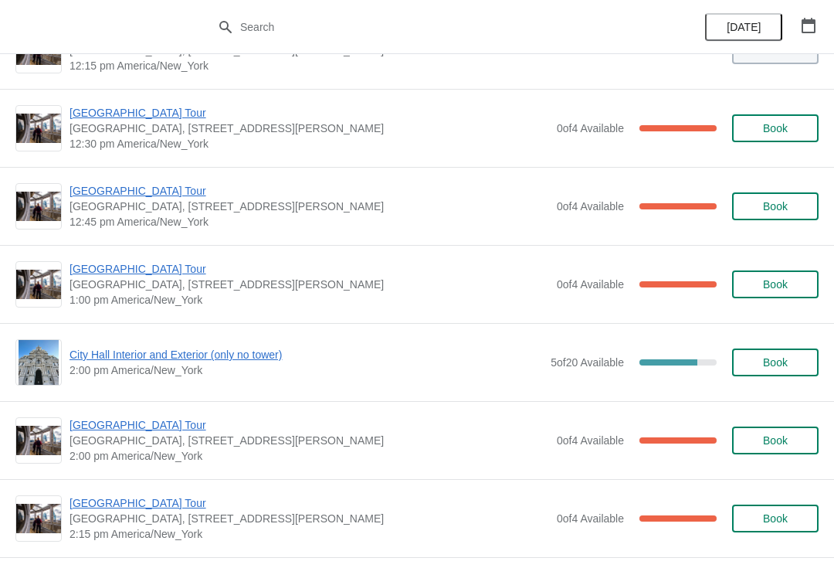
scroll to position [998, 0]
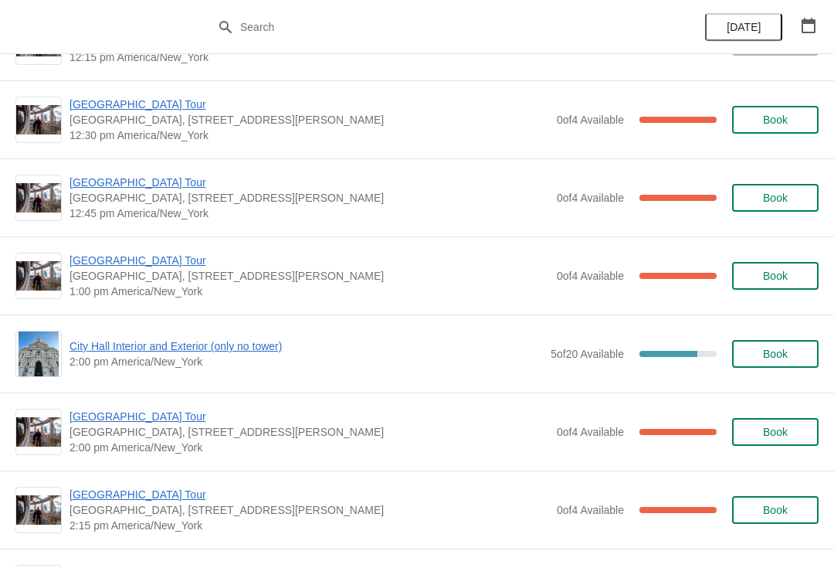
click at [113, 255] on span "[GEOGRAPHIC_DATA] Tour" at bounding box center [309, 260] width 480 height 15
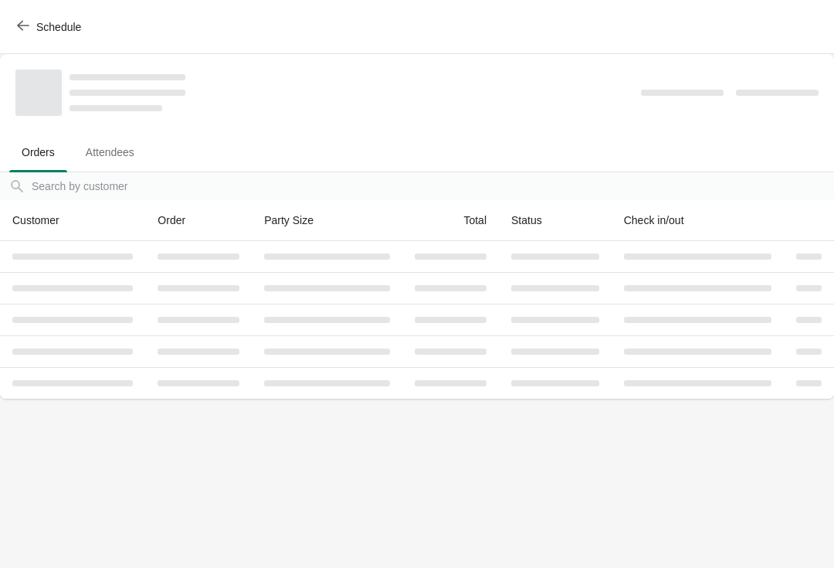
scroll to position [0, 0]
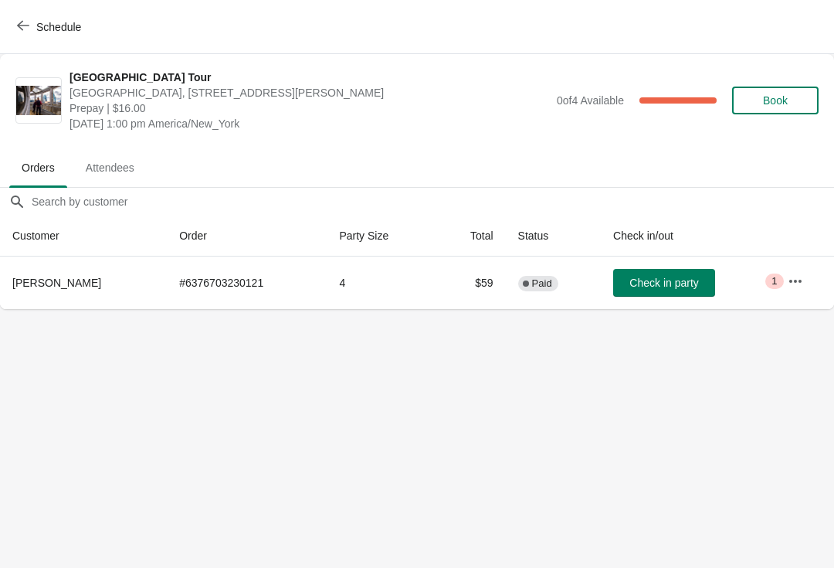
click at [666, 286] on span "Check in party" at bounding box center [663, 282] width 69 height 12
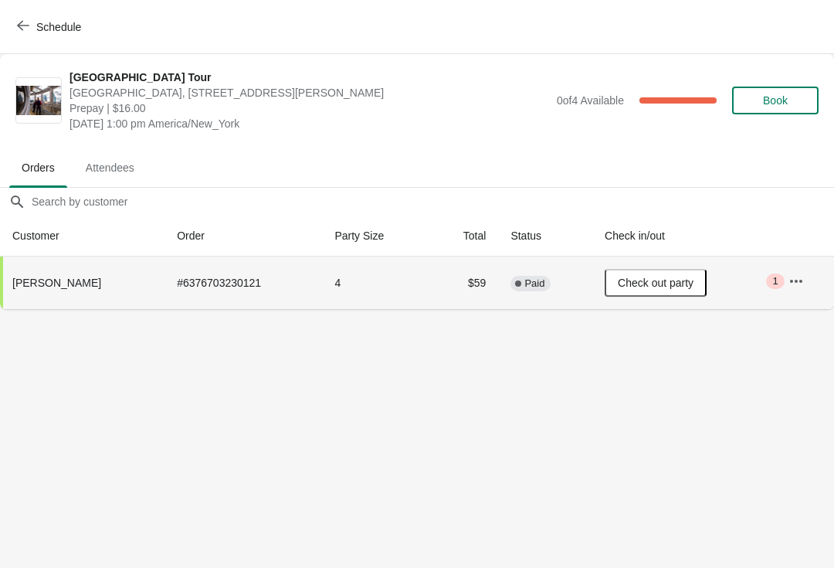
click at [23, 14] on button "Schedule" at bounding box center [51, 27] width 86 height 28
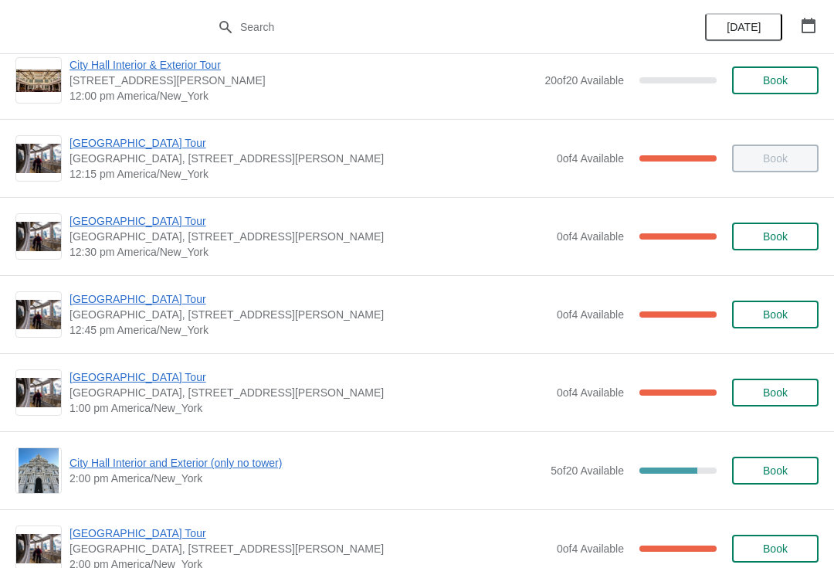
scroll to position [884, 0]
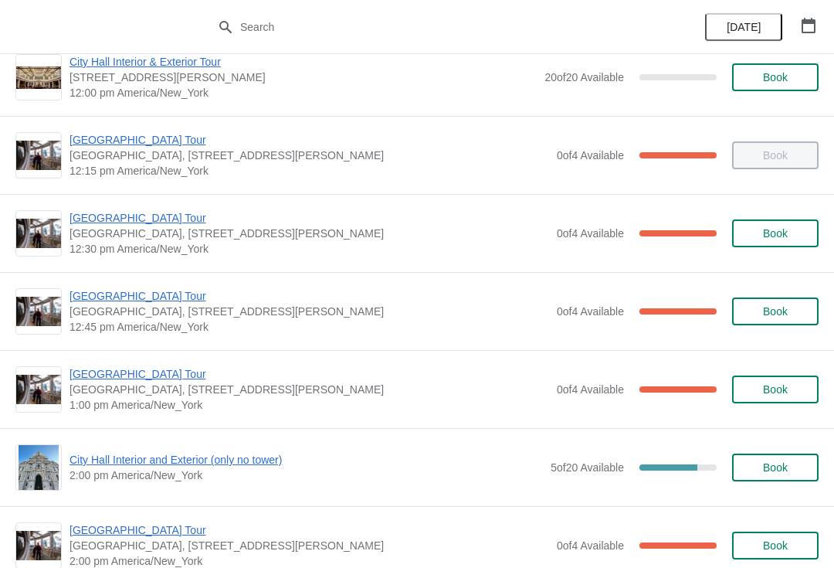
click at [103, 297] on span "[GEOGRAPHIC_DATA] Tour" at bounding box center [309, 295] width 480 height 15
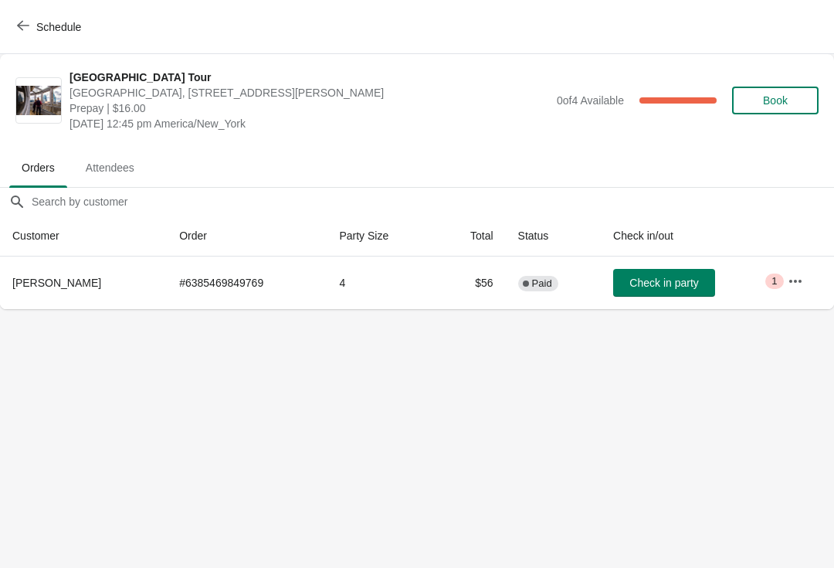
click at [659, 280] on span "Check in party" at bounding box center [663, 282] width 69 height 12
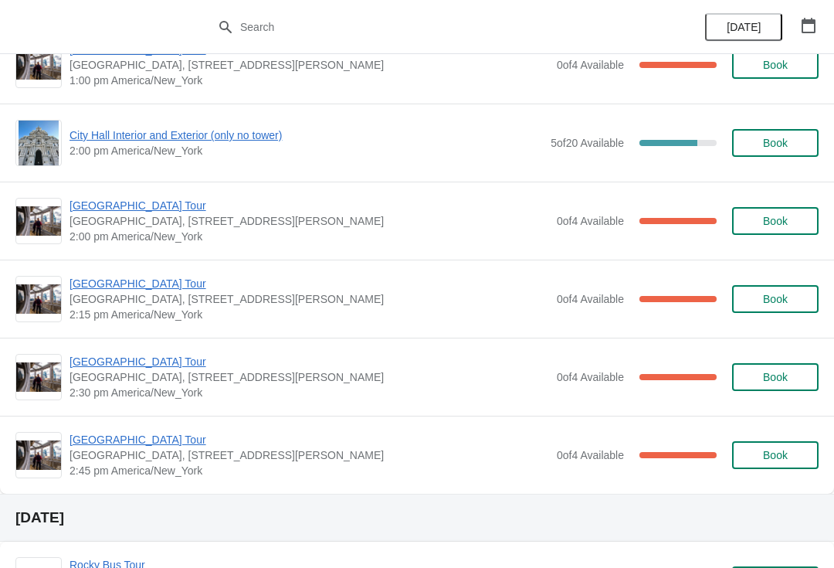
scroll to position [1174, 0]
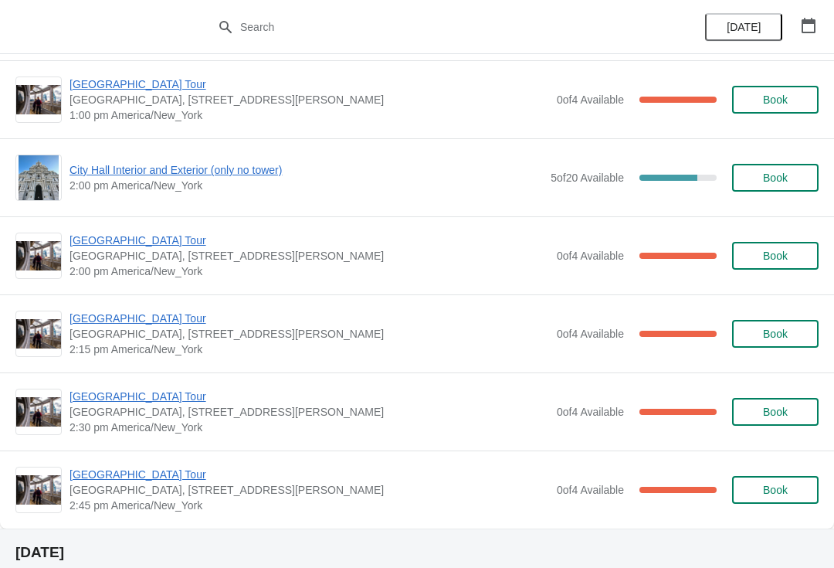
click at [170, 170] on span "City Hall Interior and Exterior (only no tower)" at bounding box center [305, 169] width 473 height 15
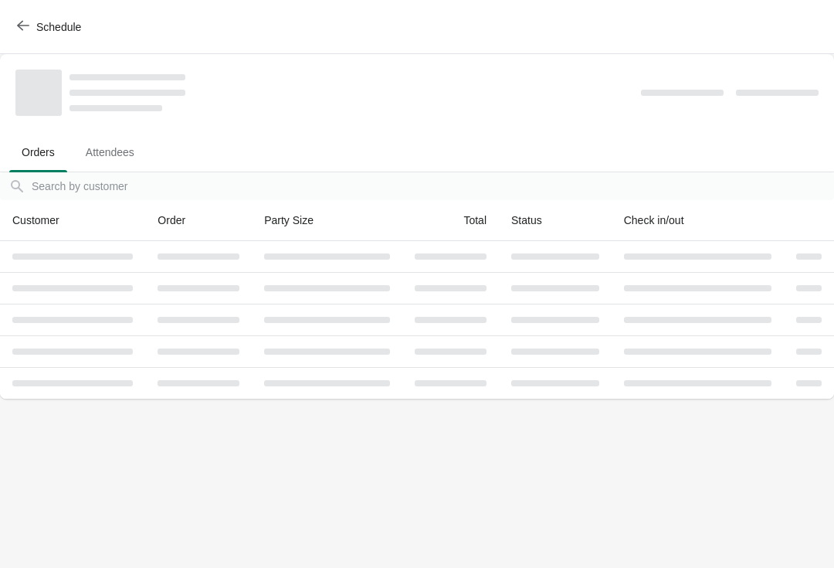
scroll to position [0, 0]
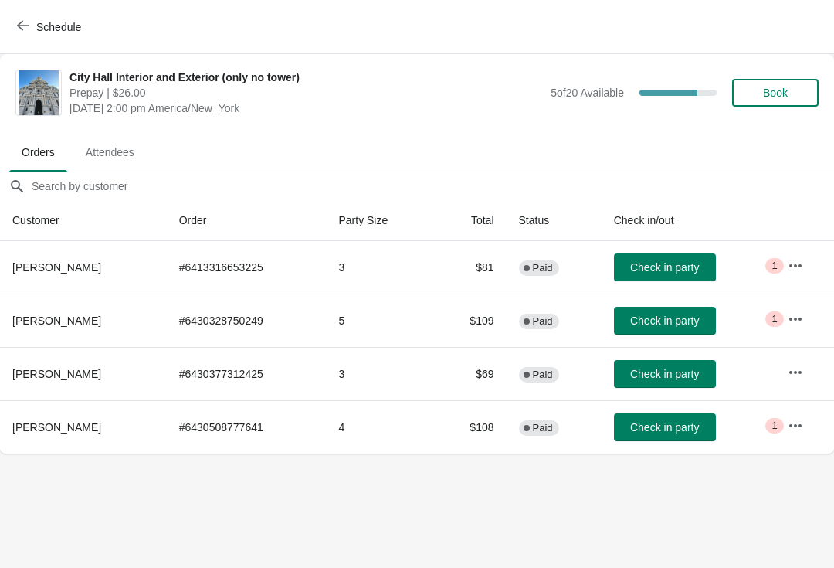
click at [777, 92] on span "Book" at bounding box center [775, 92] width 25 height 12
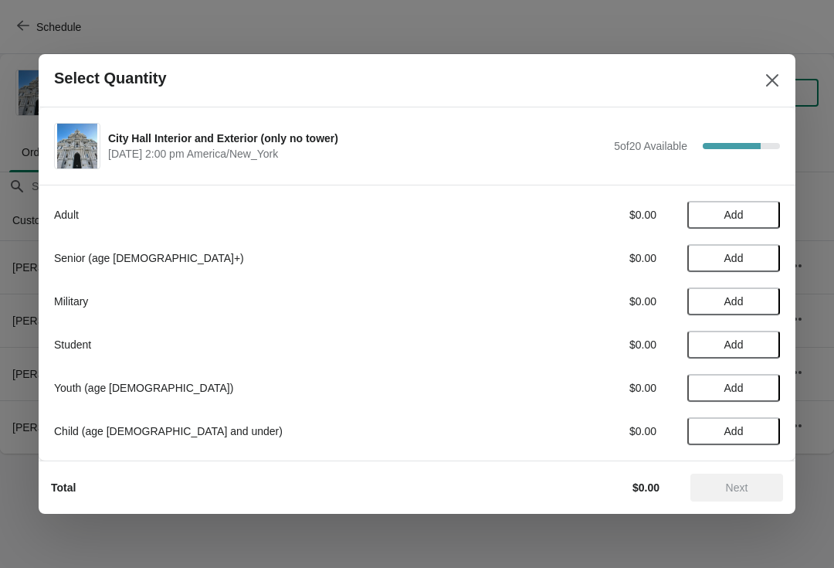
click at [724, 247] on button "Add" at bounding box center [733, 258] width 93 height 28
click at [749, 480] on button "Next" at bounding box center [736, 487] width 93 height 28
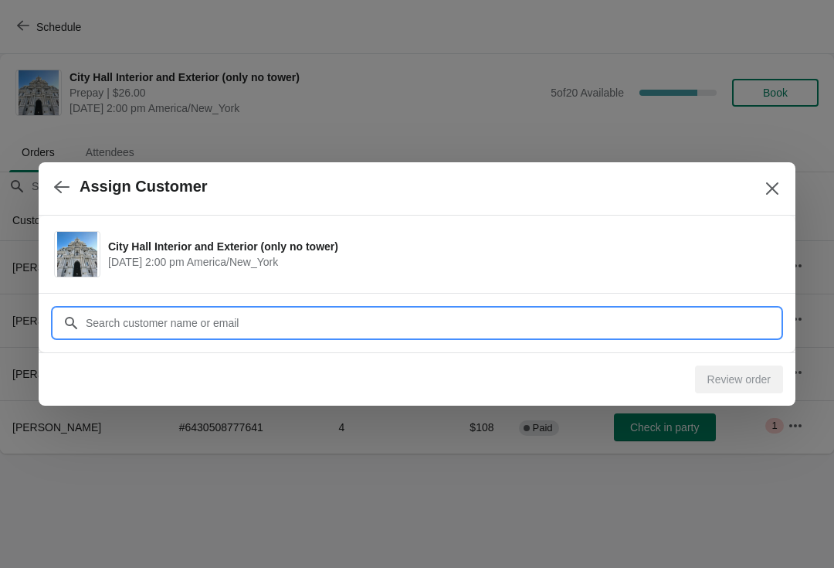
click at [151, 314] on input "Customer" at bounding box center [432, 323] width 695 height 28
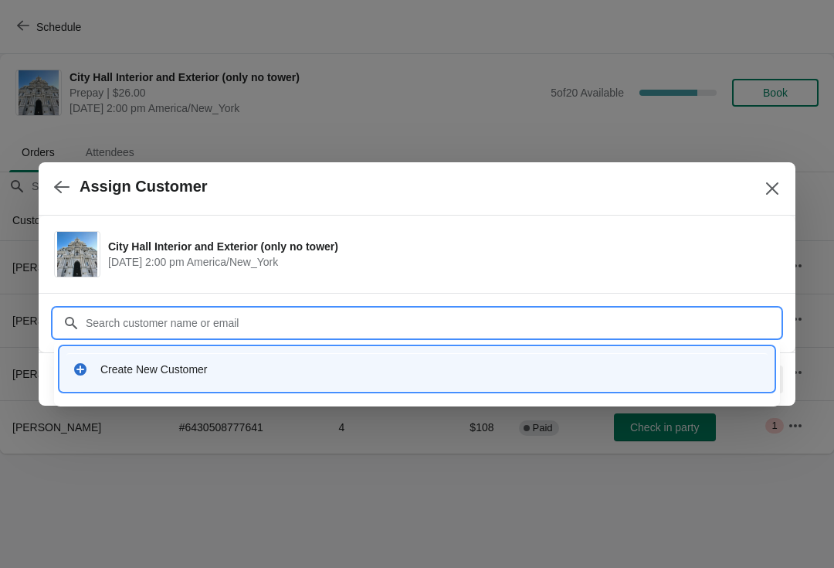
click at [120, 364] on div "Create New Customer" at bounding box center [430, 368] width 661 height 15
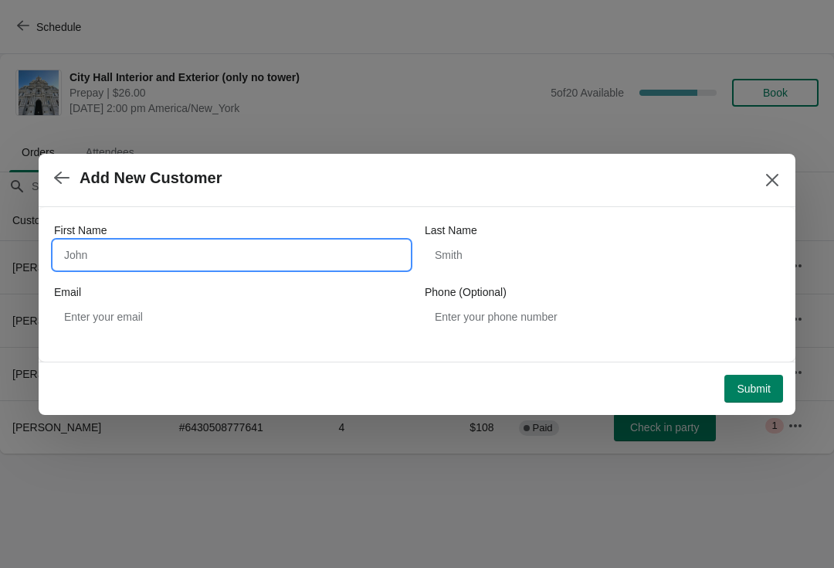
click at [105, 253] on input "First Name" at bounding box center [231, 255] width 355 height 28
type input "Lixin"
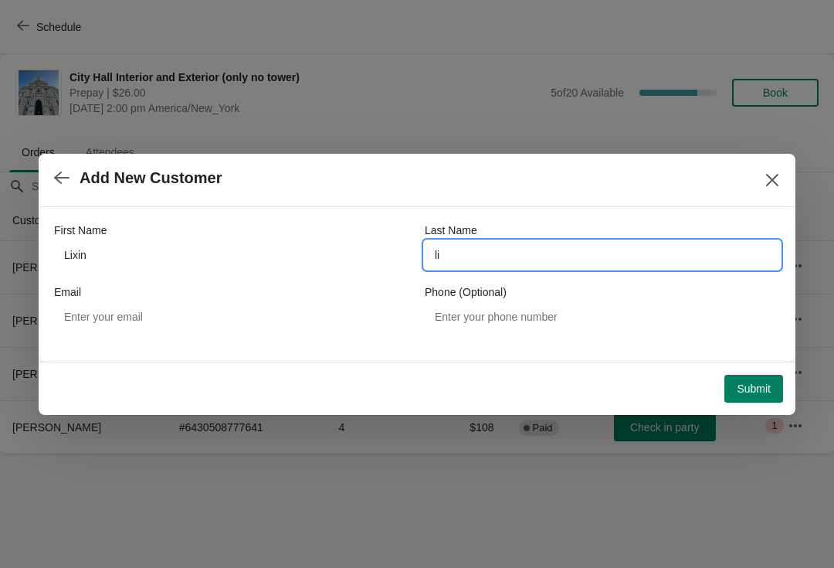
type input "l"
type input "LIU"
click at [744, 387] on span "Submit" at bounding box center [754, 388] width 34 height 12
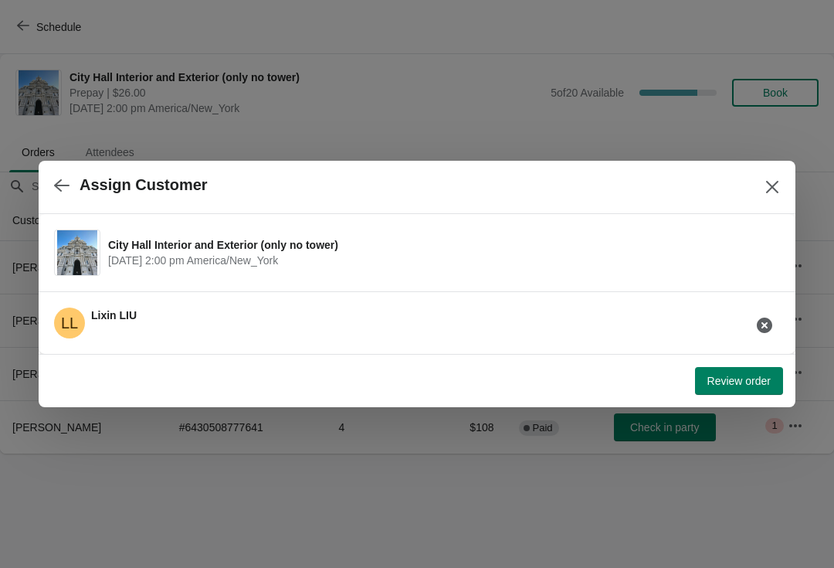
click at [754, 378] on span "Review order" at bounding box center [738, 381] width 63 height 12
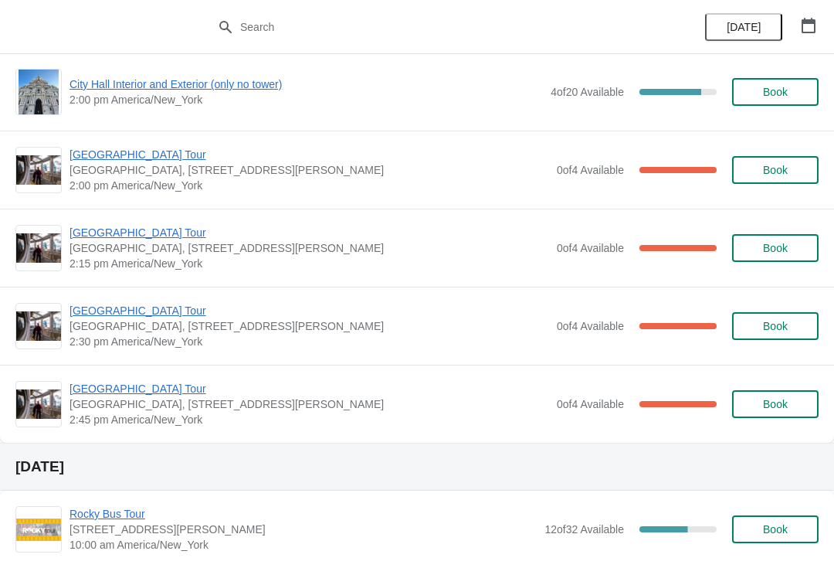
scroll to position [1270, 0]
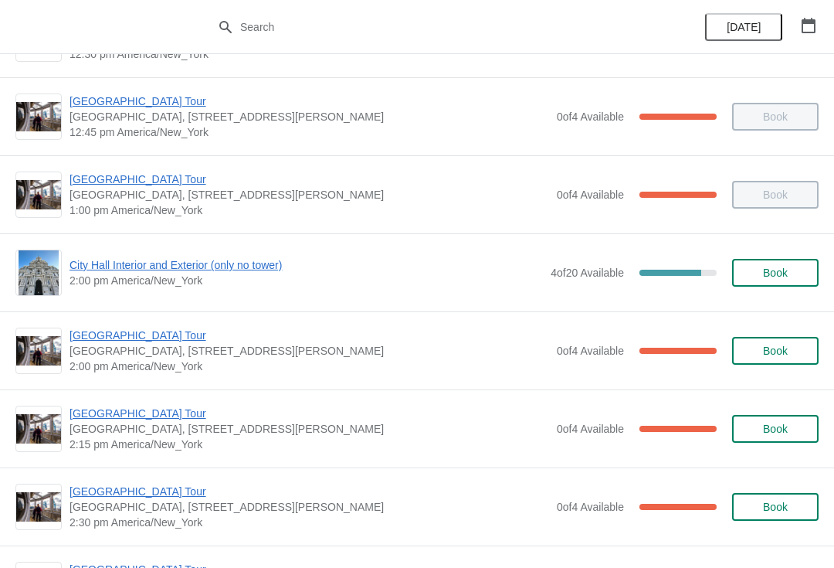
scroll to position [1078, 0]
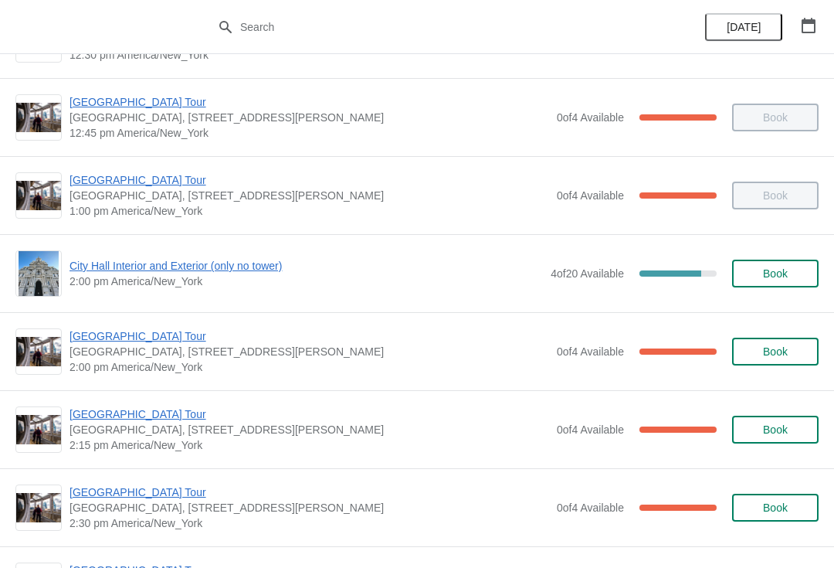
click at [108, 266] on span "City Hall Interior and Exterior (only no tower)" at bounding box center [305, 265] width 473 height 15
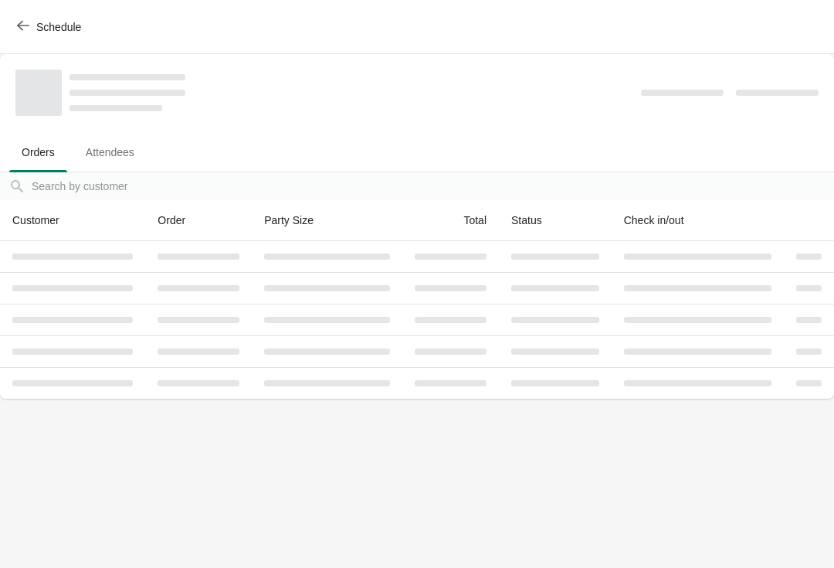
scroll to position [0, 0]
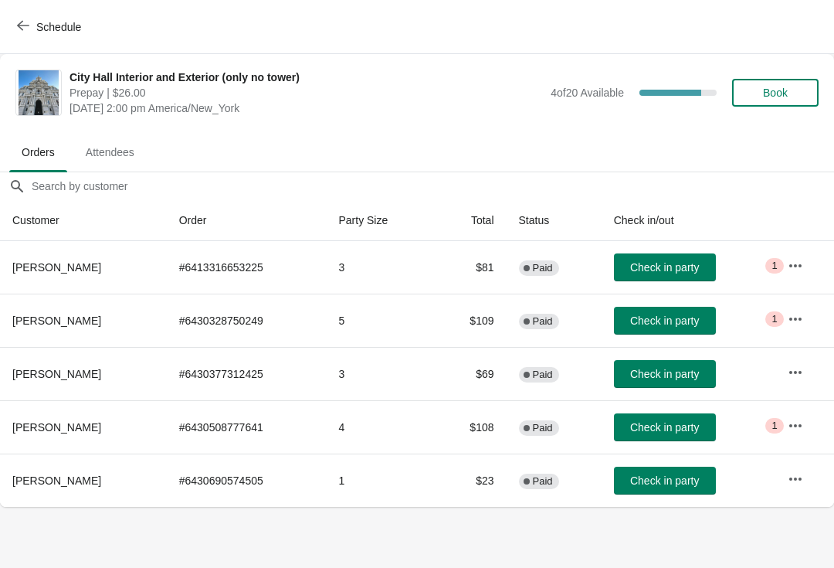
click at [760, 99] on button "Book" at bounding box center [775, 93] width 86 height 28
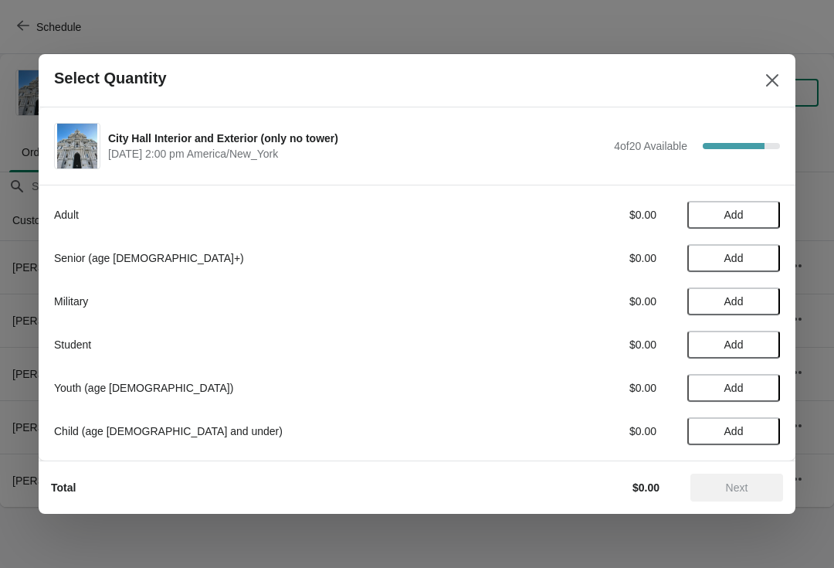
click at [746, 219] on span "Add" at bounding box center [733, 214] width 65 height 12
click at [767, 207] on icon at bounding box center [760, 215] width 16 height 16
click at [710, 493] on span "Next" at bounding box center [737, 487] width 68 height 12
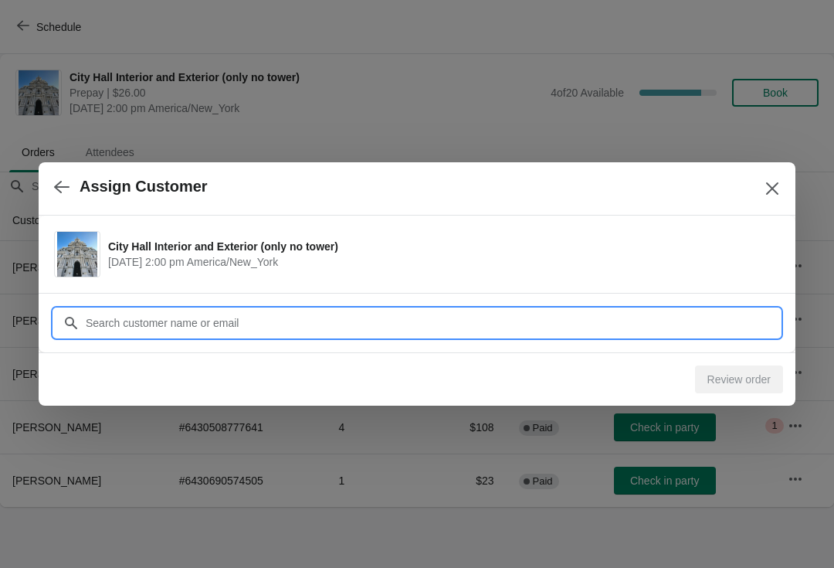
click at [100, 323] on input "Customer" at bounding box center [432, 323] width 695 height 28
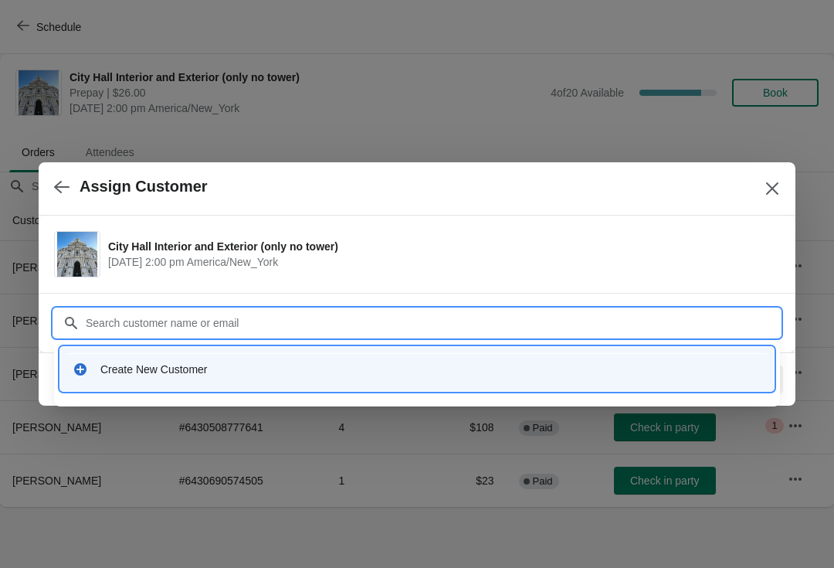
click at [137, 364] on div "Create New Customer" at bounding box center [430, 368] width 661 height 15
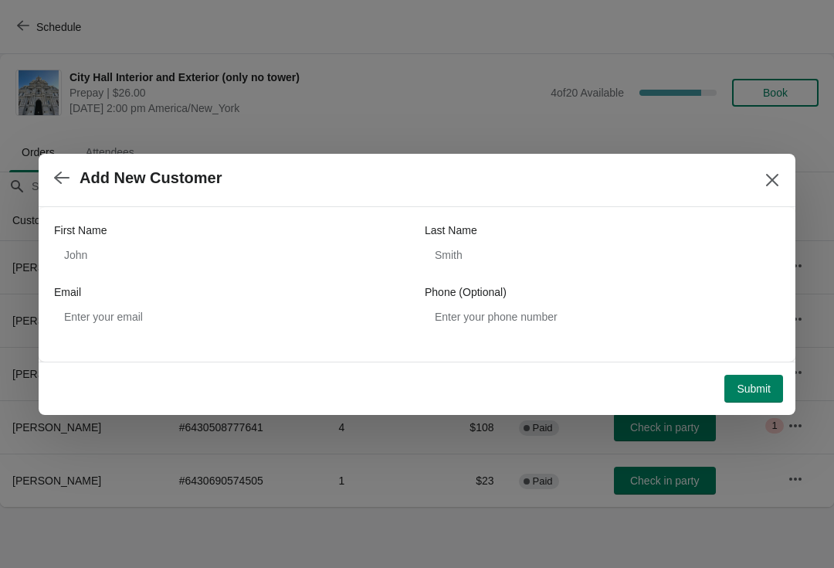
click at [89, 237] on label "First Name" at bounding box center [80, 229] width 53 height 15
click at [89, 241] on input "First Name" at bounding box center [231, 255] width 355 height 28
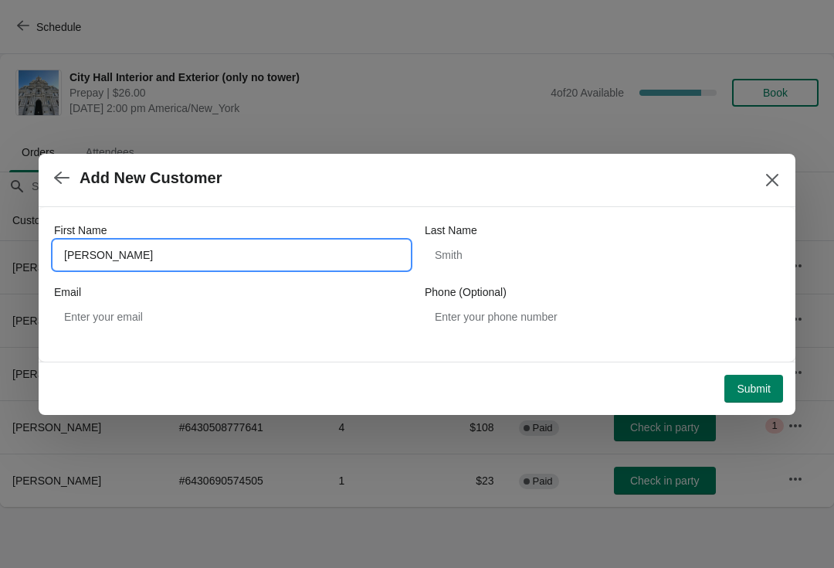
type input "[PERSON_NAME]"
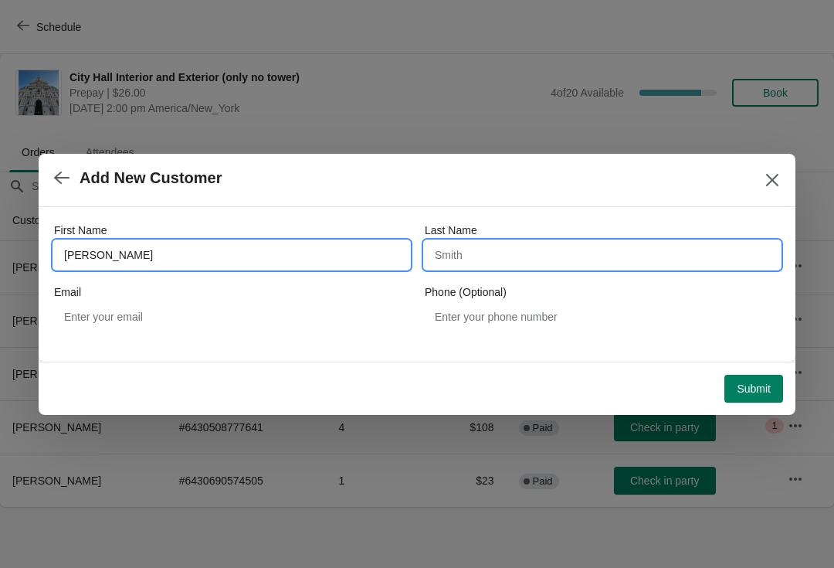
click at [461, 256] on input "Last Name" at bounding box center [602, 255] width 355 height 28
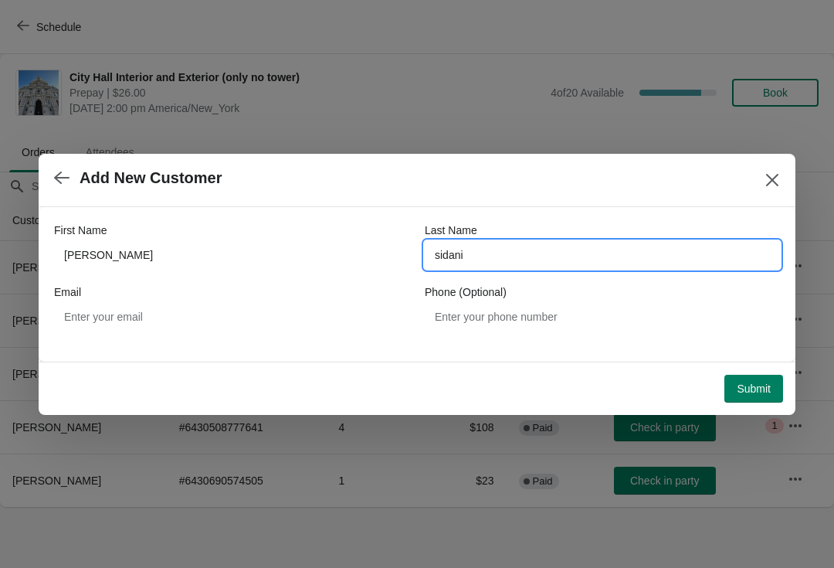
type input "sidani"
click at [739, 378] on button "Submit" at bounding box center [753, 389] width 59 height 28
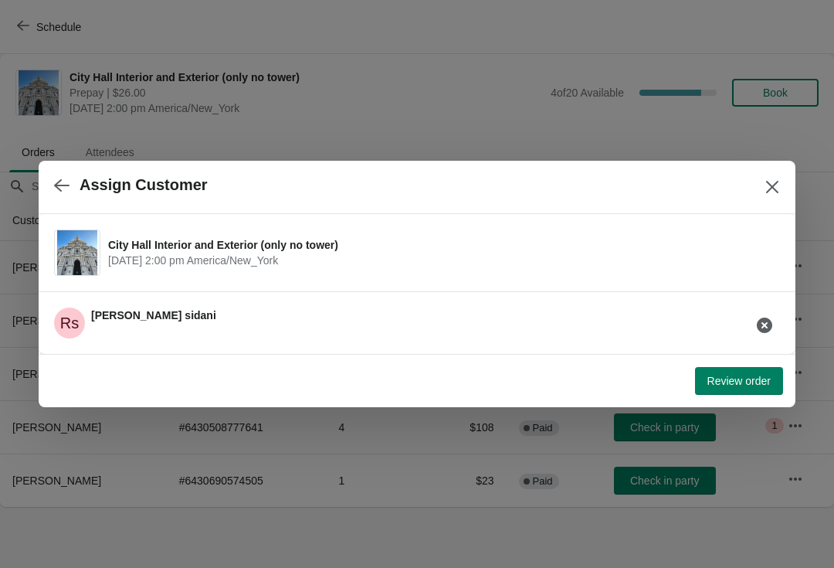
click at [725, 380] on span "Review order" at bounding box center [738, 381] width 63 height 12
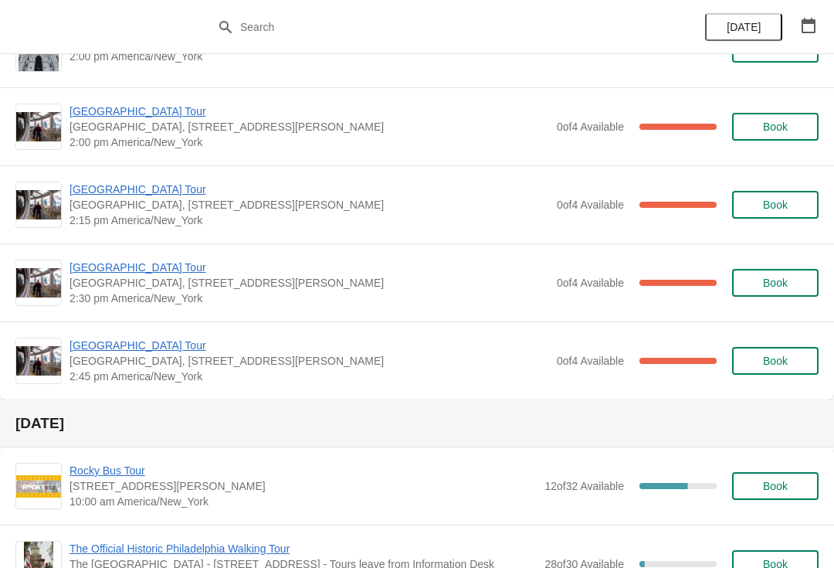
scroll to position [1301, 0]
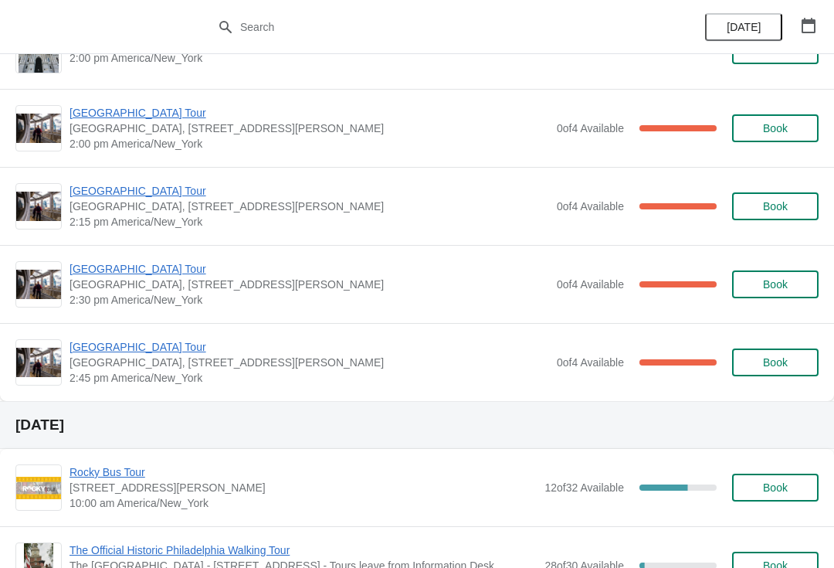
click at [134, 198] on span "[GEOGRAPHIC_DATA] Tour" at bounding box center [309, 190] width 480 height 15
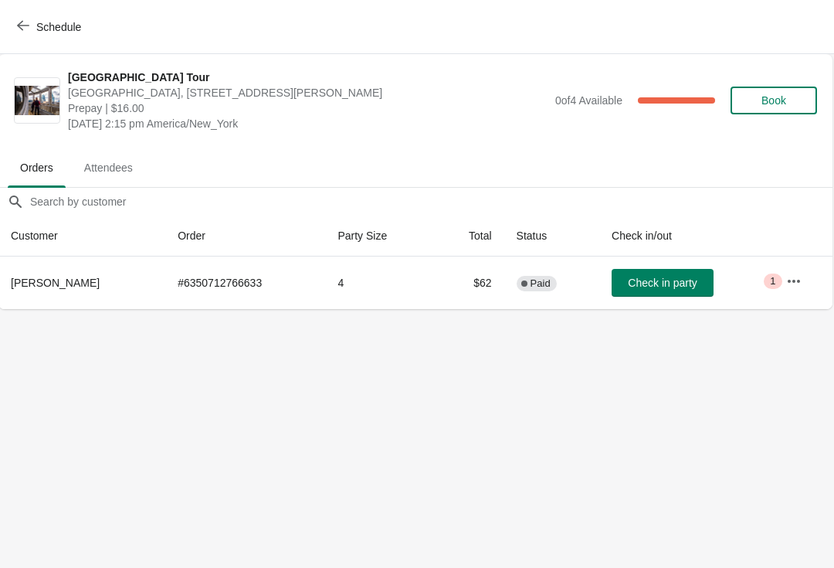
scroll to position [0, 1]
click at [642, 281] on span "Check in party" at bounding box center [663, 282] width 69 height 12
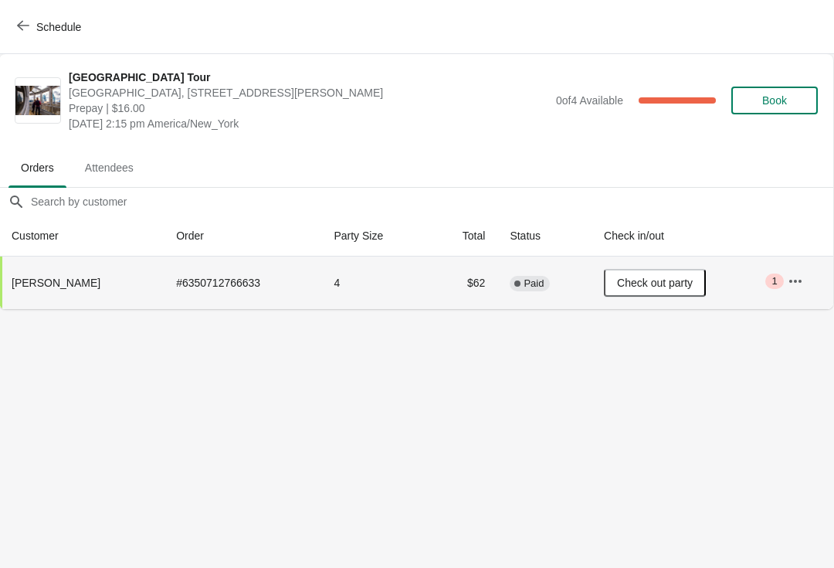
click at [39, 25] on span "Schedule" at bounding box center [58, 27] width 45 height 12
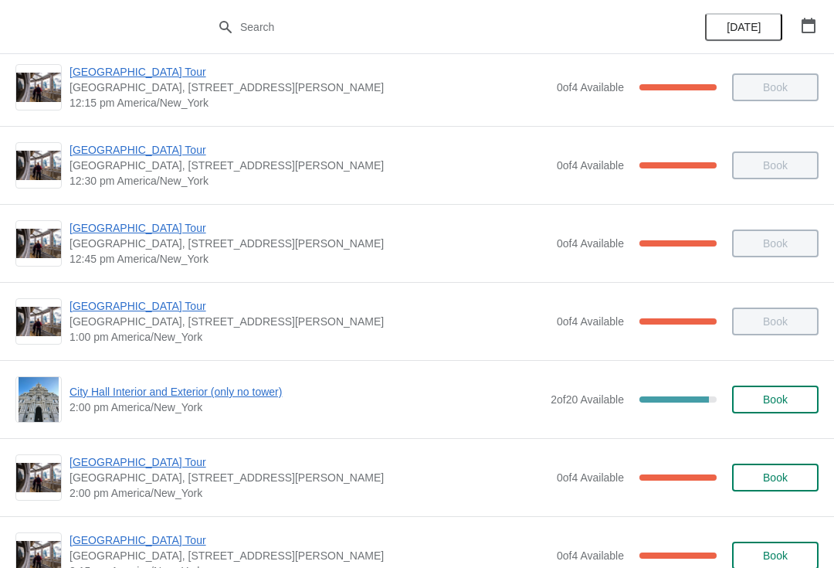
scroll to position [953, 0]
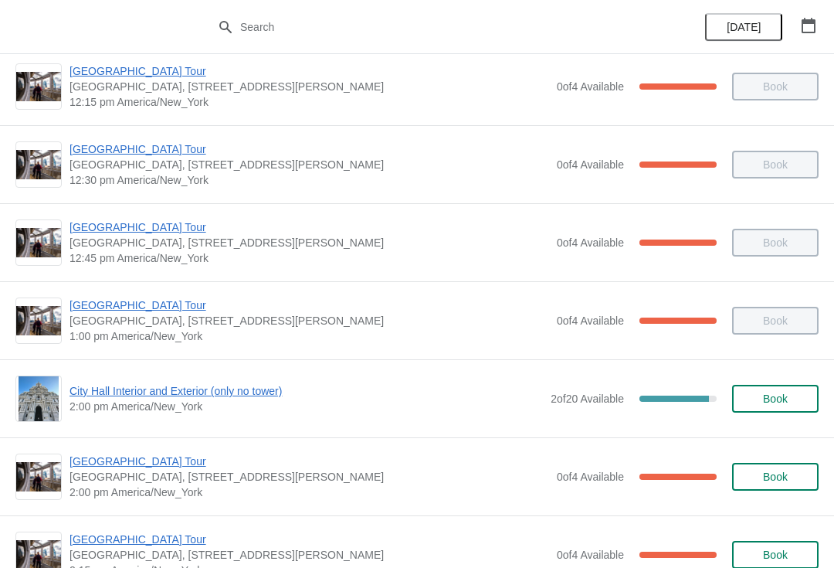
click at [158, 385] on span "City Hall Interior and Exterior (only no tower)" at bounding box center [305, 390] width 473 height 15
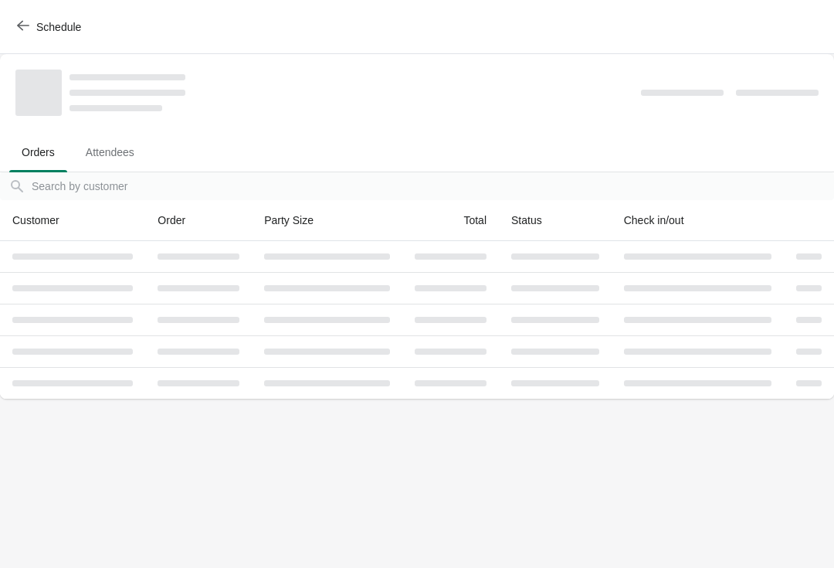
scroll to position [0, 0]
click at [171, 405] on body "Schedule Orders Attendees Orders Attendees Orders filter search Customer Order …" at bounding box center [417, 284] width 834 height 568
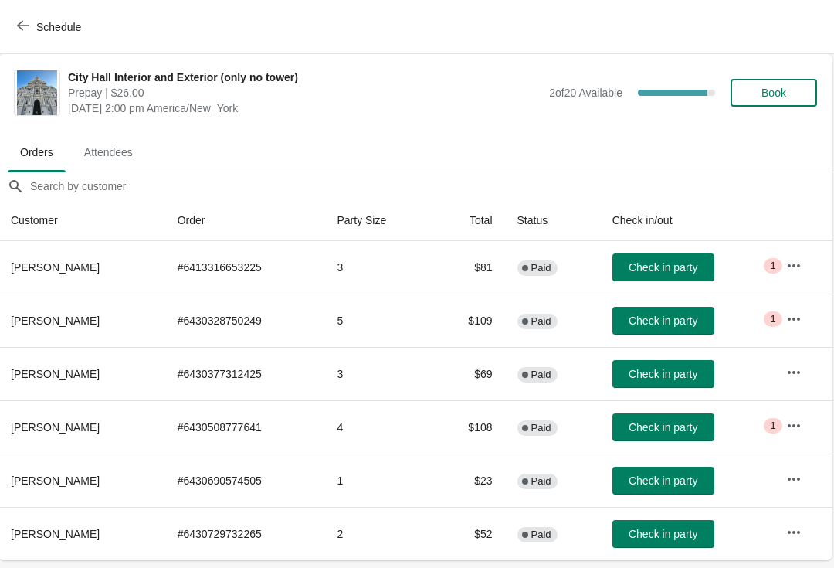
scroll to position [0, 1]
click at [20, 25] on icon "button" at bounding box center [23, 25] width 12 height 12
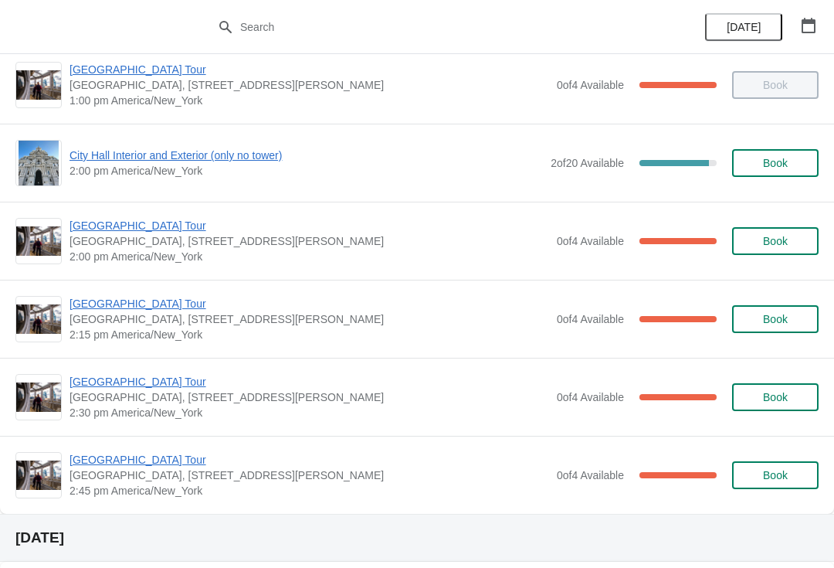
scroll to position [1190, 0]
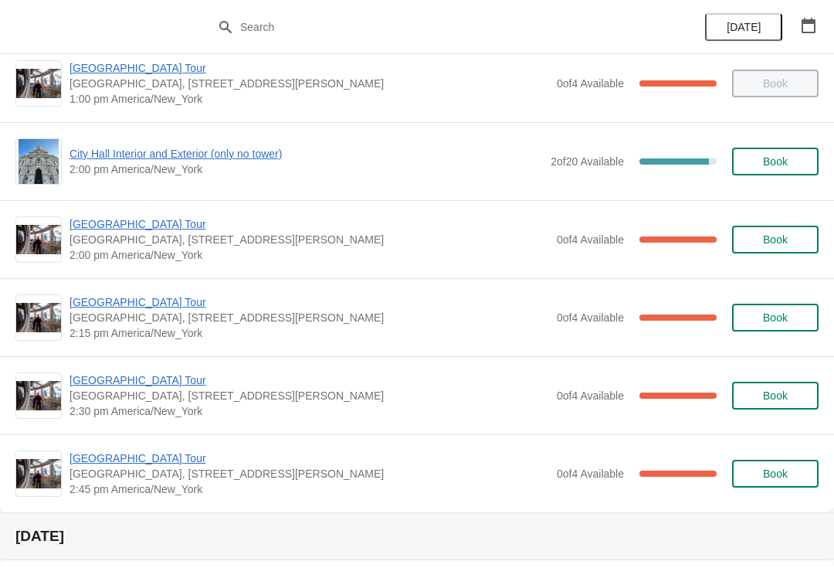
click at [131, 231] on span "[GEOGRAPHIC_DATA] Tour" at bounding box center [309, 223] width 480 height 15
